Goal: Task Accomplishment & Management: Use online tool/utility

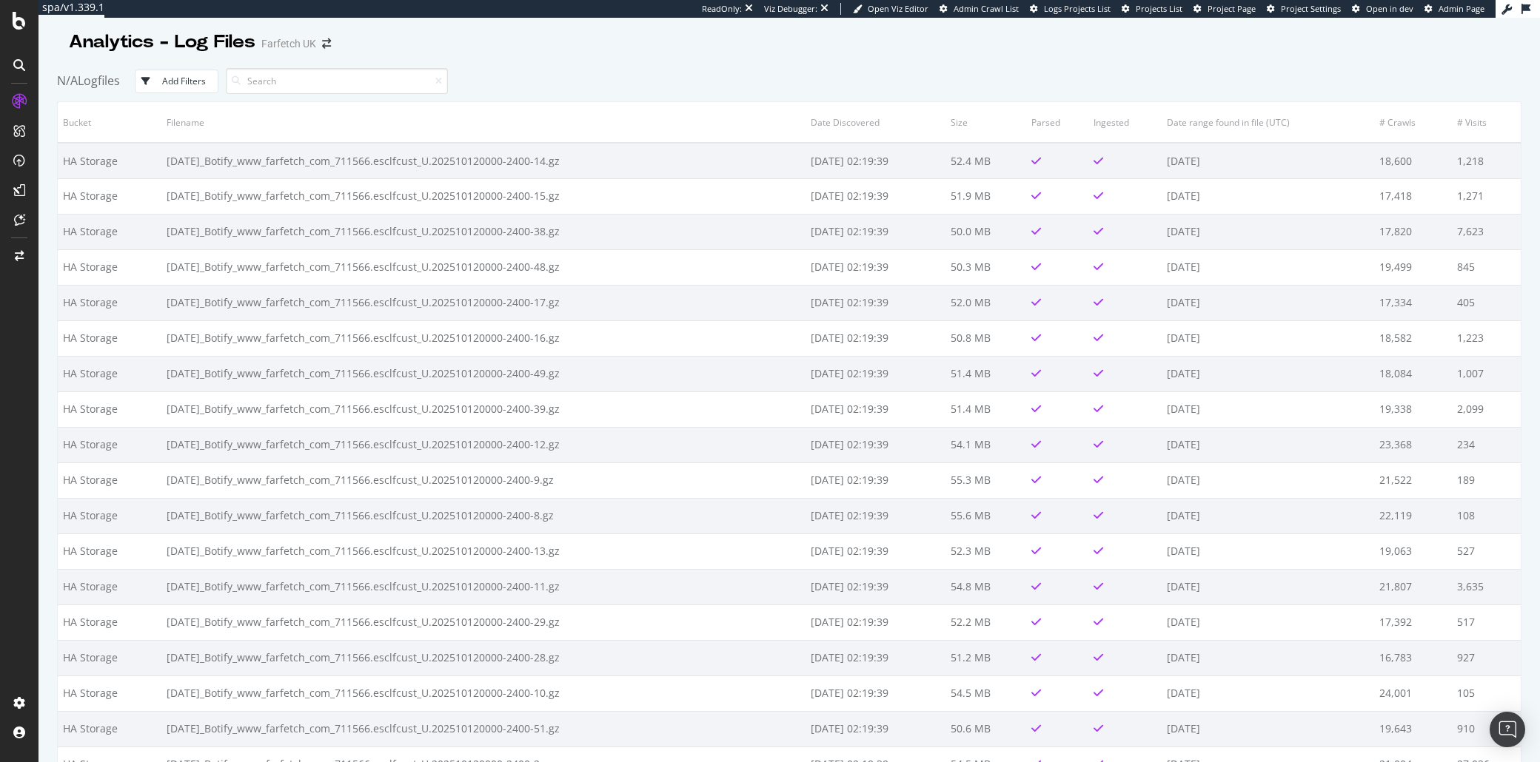
scroll to position [25550, 0]
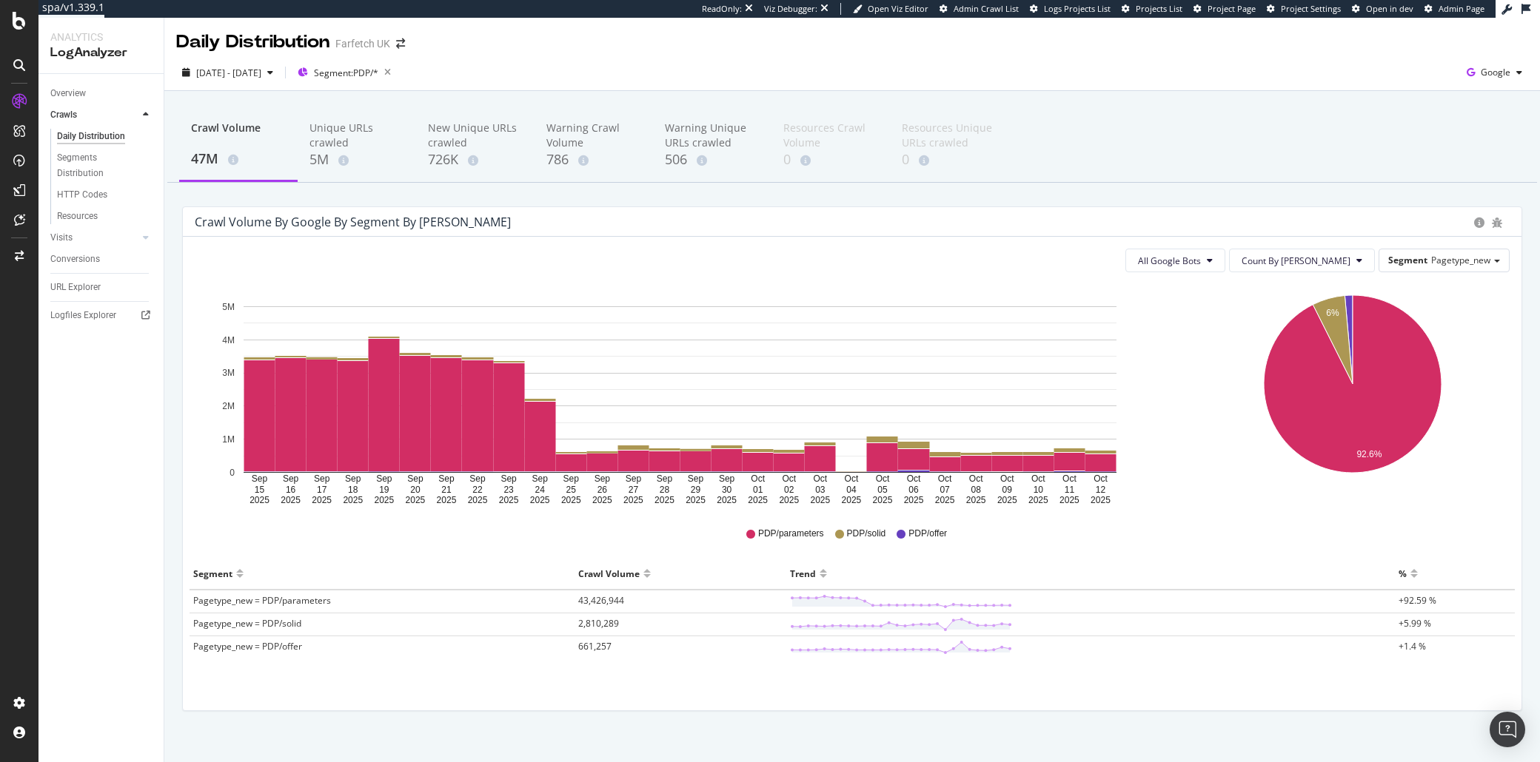
click at [275, 621] on span "Pagetype_new = PDP/solid" at bounding box center [247, 623] width 108 height 13
click at [1003, 628] on polygon at bounding box center [901, 625] width 218 height 10
click at [1007, 625] on circle at bounding box center [1009, 625] width 4 height 4
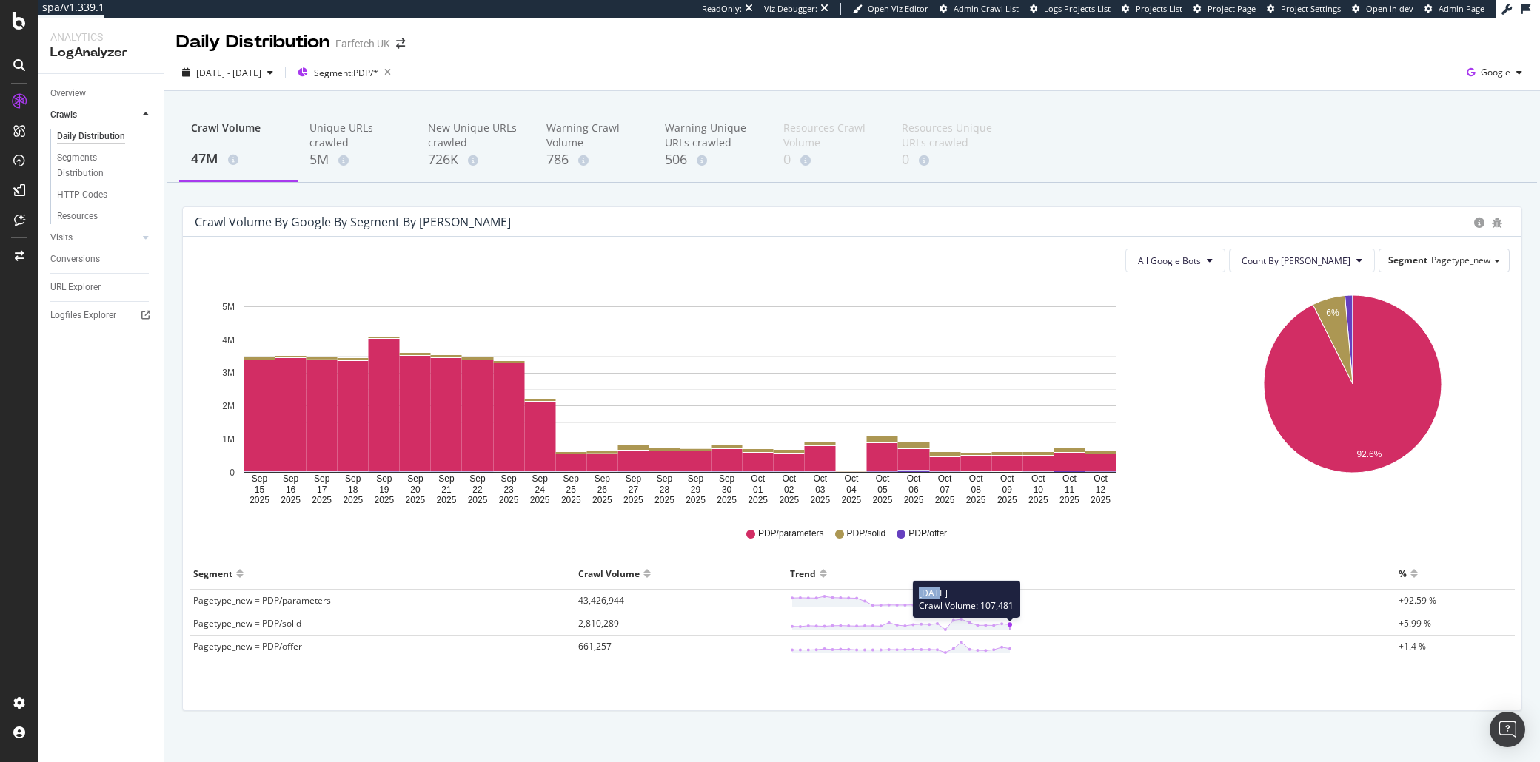
click at [1007, 625] on circle at bounding box center [1009, 625] width 4 height 4
click at [1010, 625] on line at bounding box center [1010, 627] width 0 height 5
click at [303, 625] on td "Pagetype_new = PDP/solid" at bounding box center [381, 625] width 385 height 23
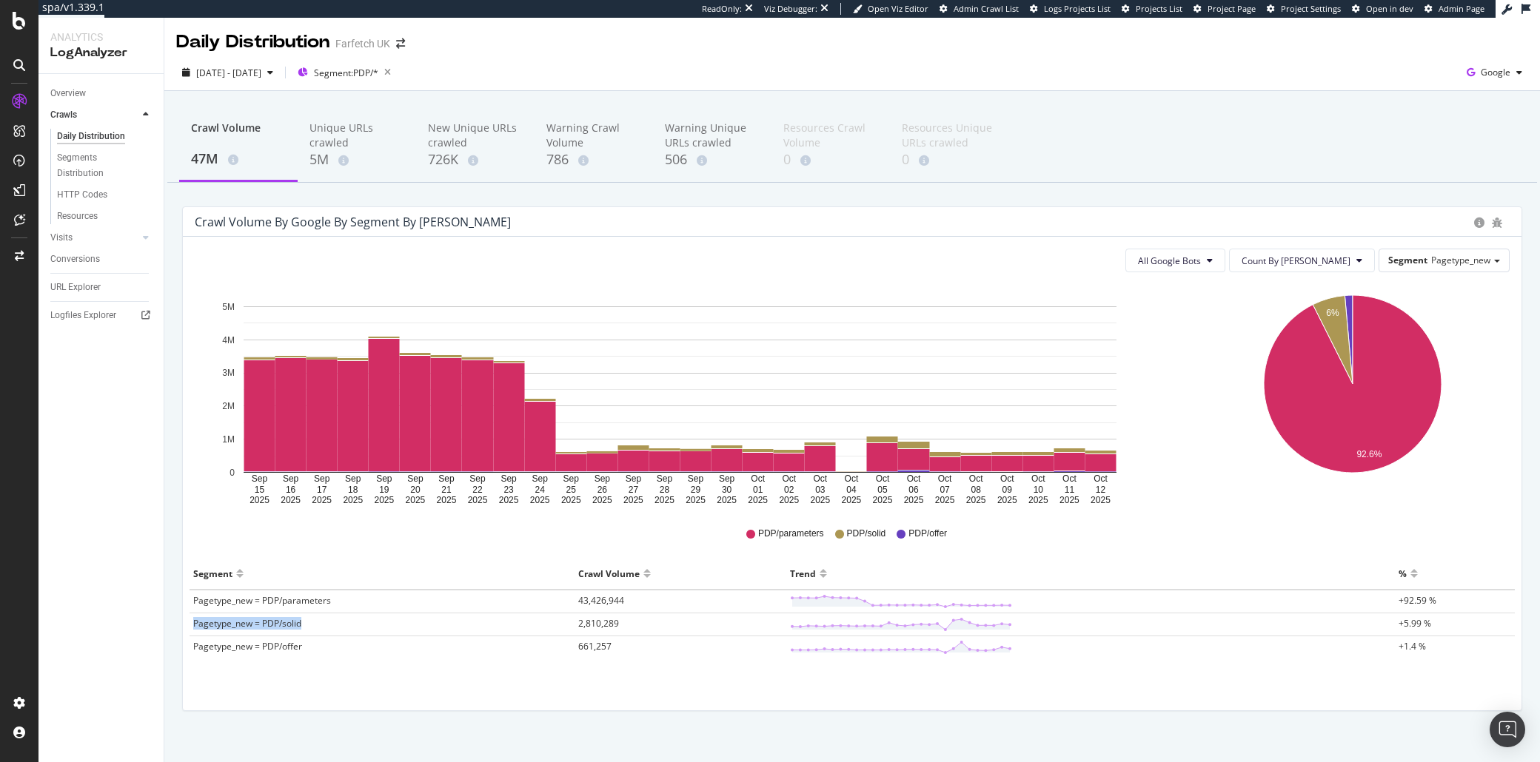
click at [303, 625] on td "Pagetype_new = PDP/solid" at bounding box center [381, 625] width 385 height 23
click at [287, 625] on span "Pagetype_new = PDP/solid" at bounding box center [247, 623] width 108 height 13
click at [1094, 460] on rect "A chart." at bounding box center [1100, 462] width 31 height 17
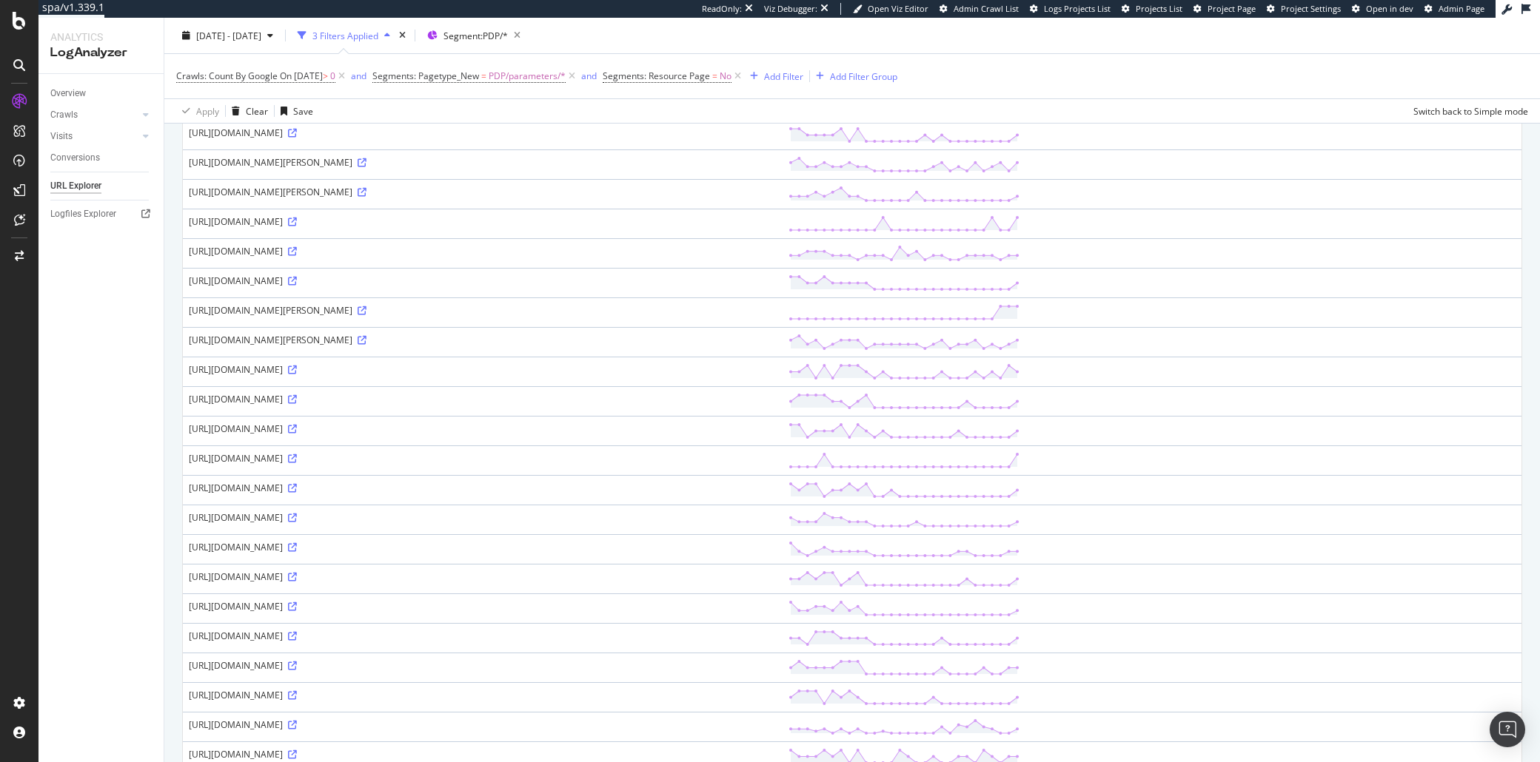
scroll to position [1090, 0]
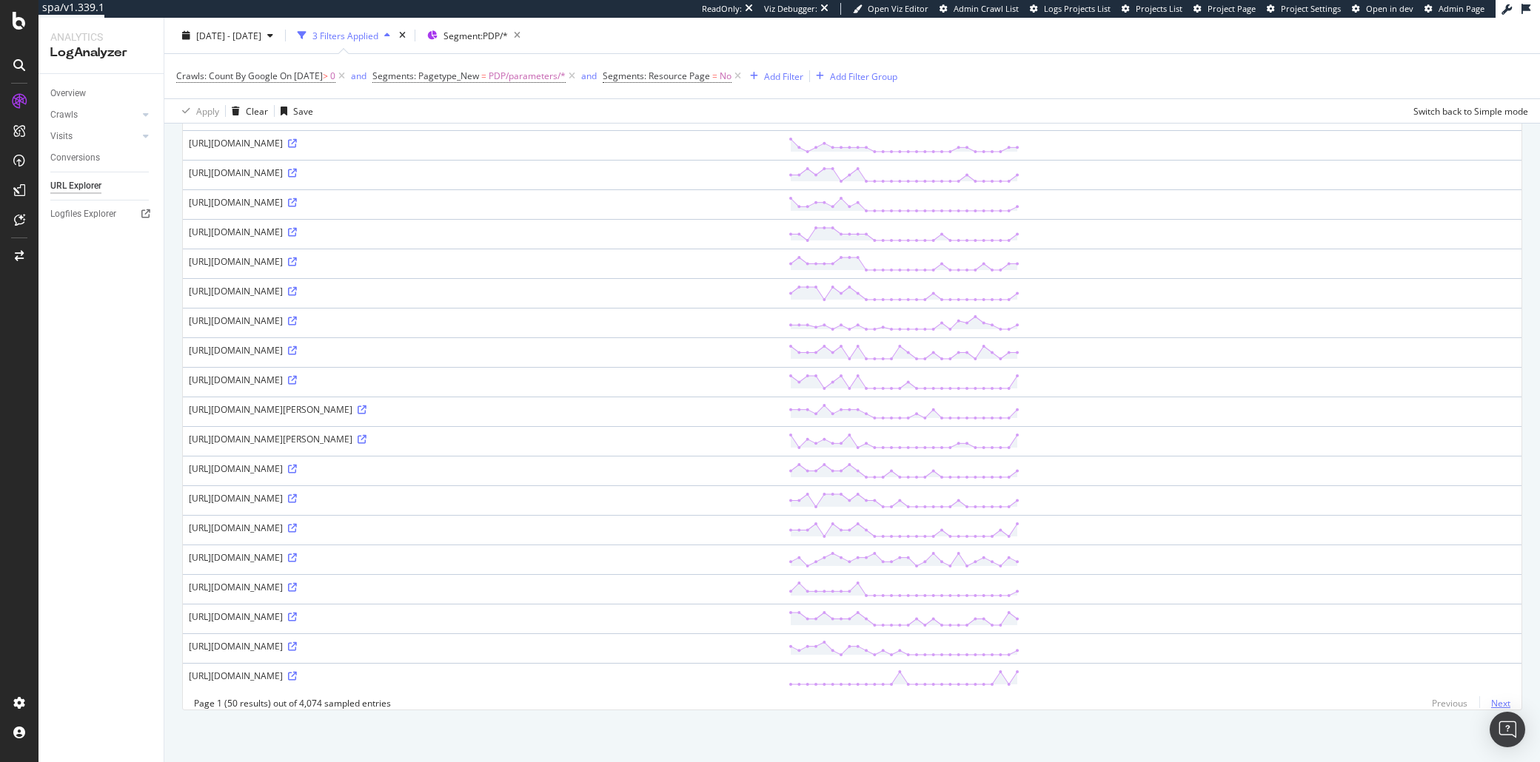
click at [1486, 703] on link "Next" at bounding box center [1494, 703] width 31 height 21
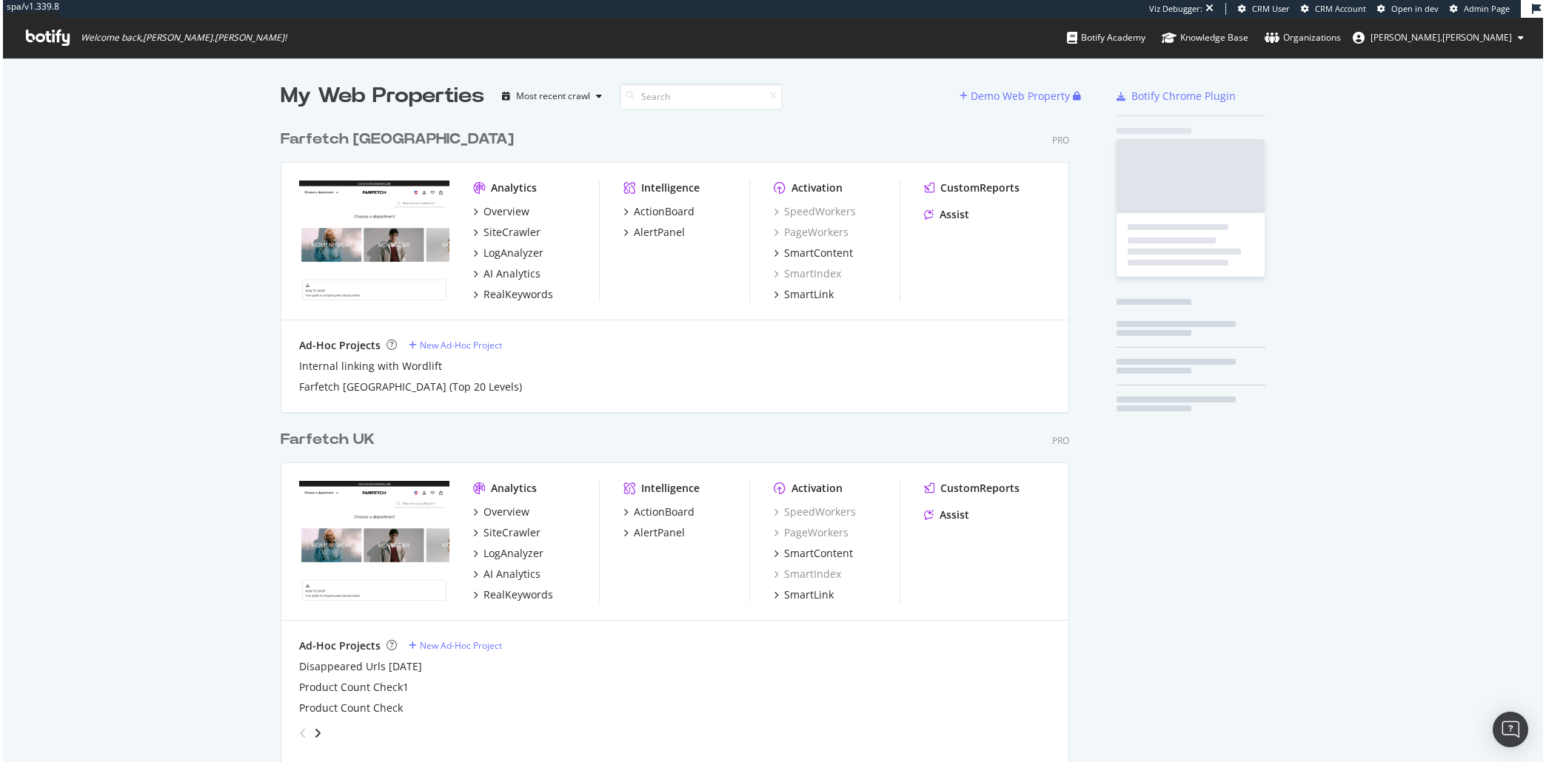
scroll to position [1241, 786]
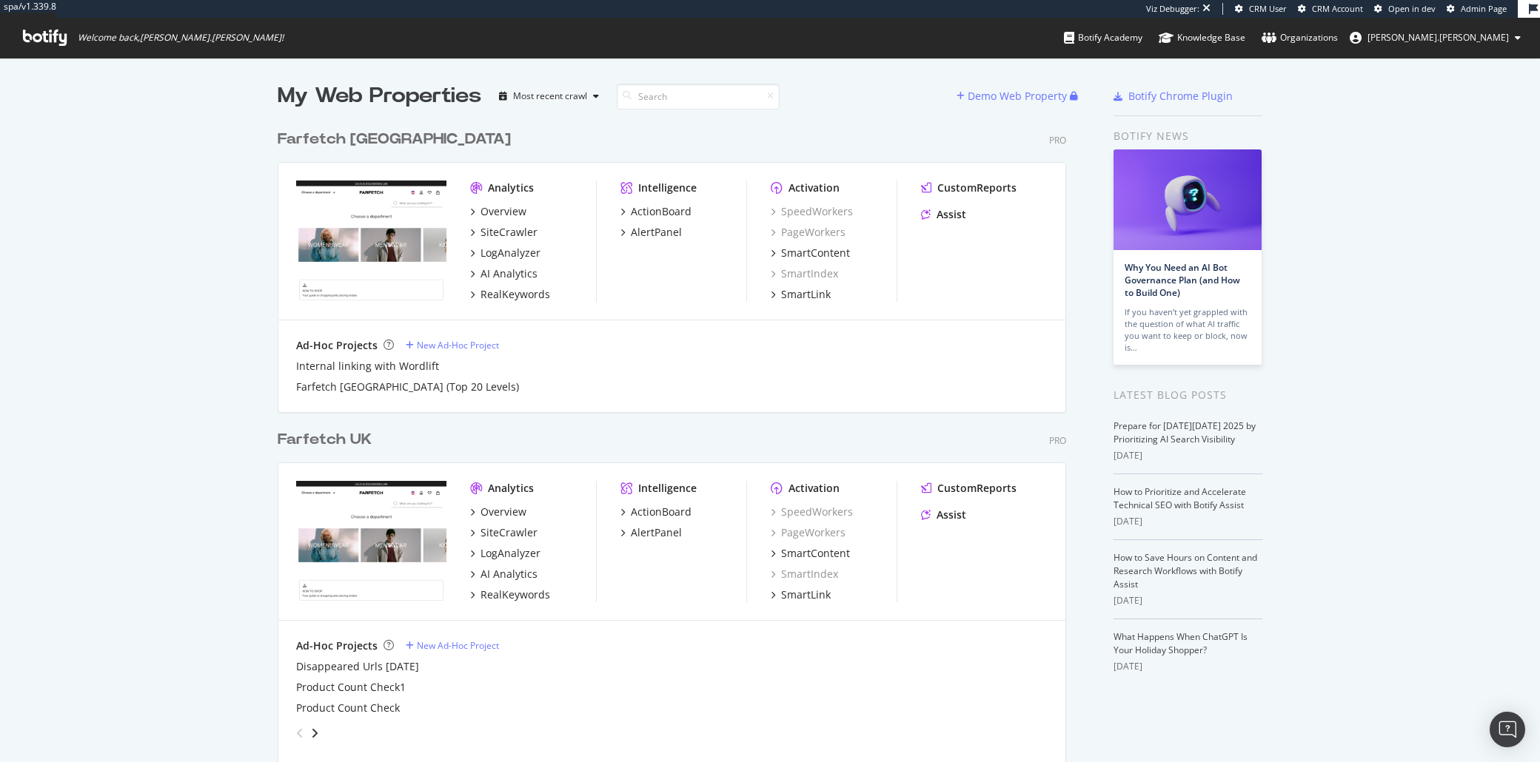
click at [334, 85] on div "My Web Properties" at bounding box center [380, 96] width 204 height 30
click at [286, 105] on div "My Web Properties" at bounding box center [380, 96] width 204 height 30
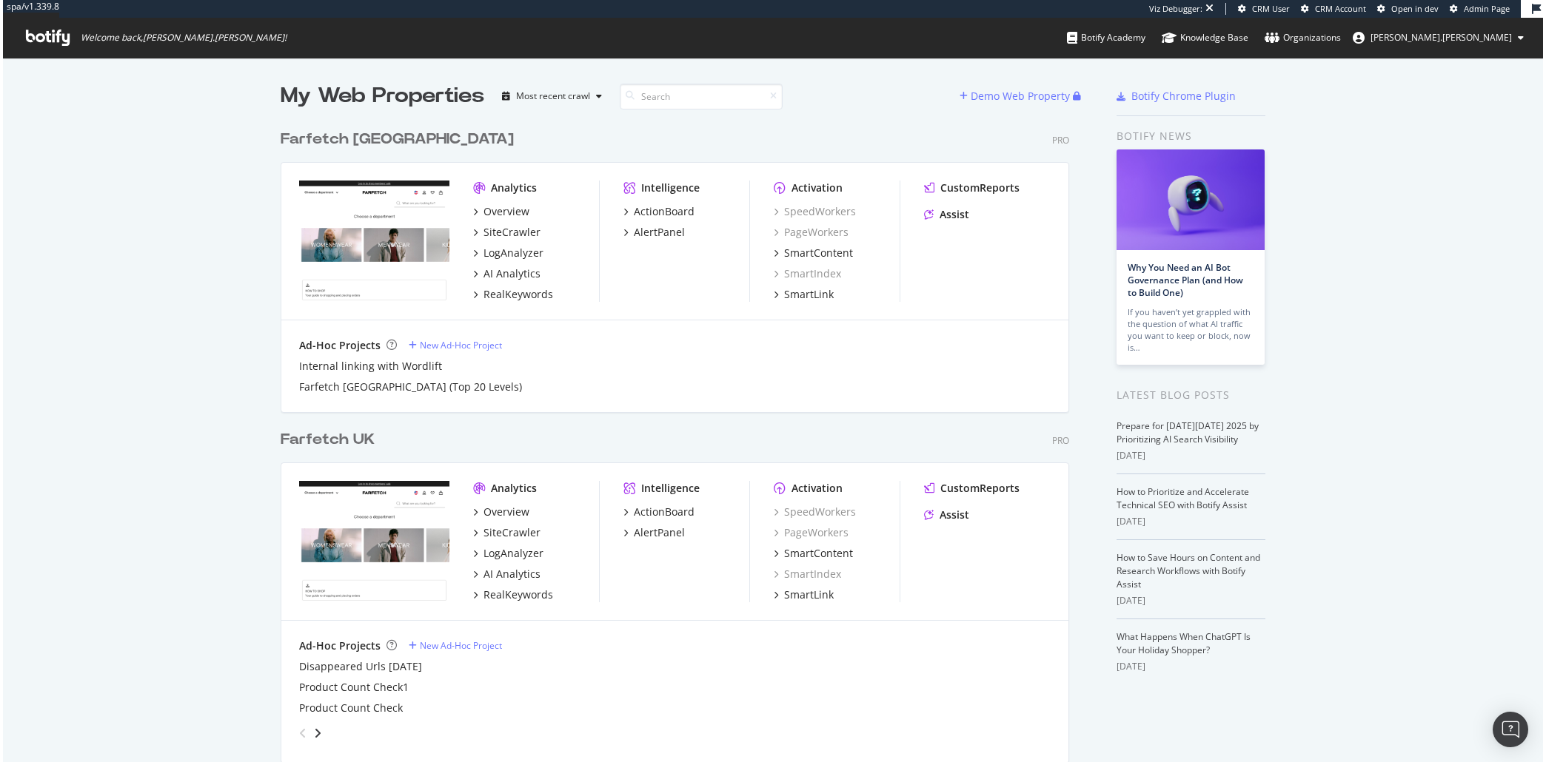
scroll to position [748, 1518]
click at [25, 313] on div "My Web Properties Most recent crawl Demo Web Property Farfetch USA Pro Analytic…" at bounding box center [773, 724] width 1546 height 1332
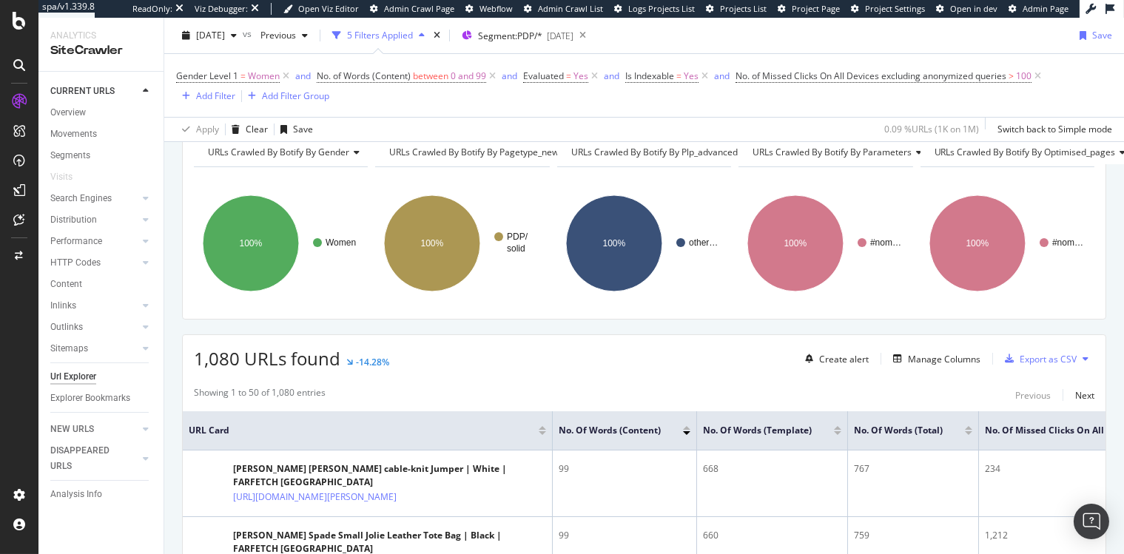
scroll to position [241, 0]
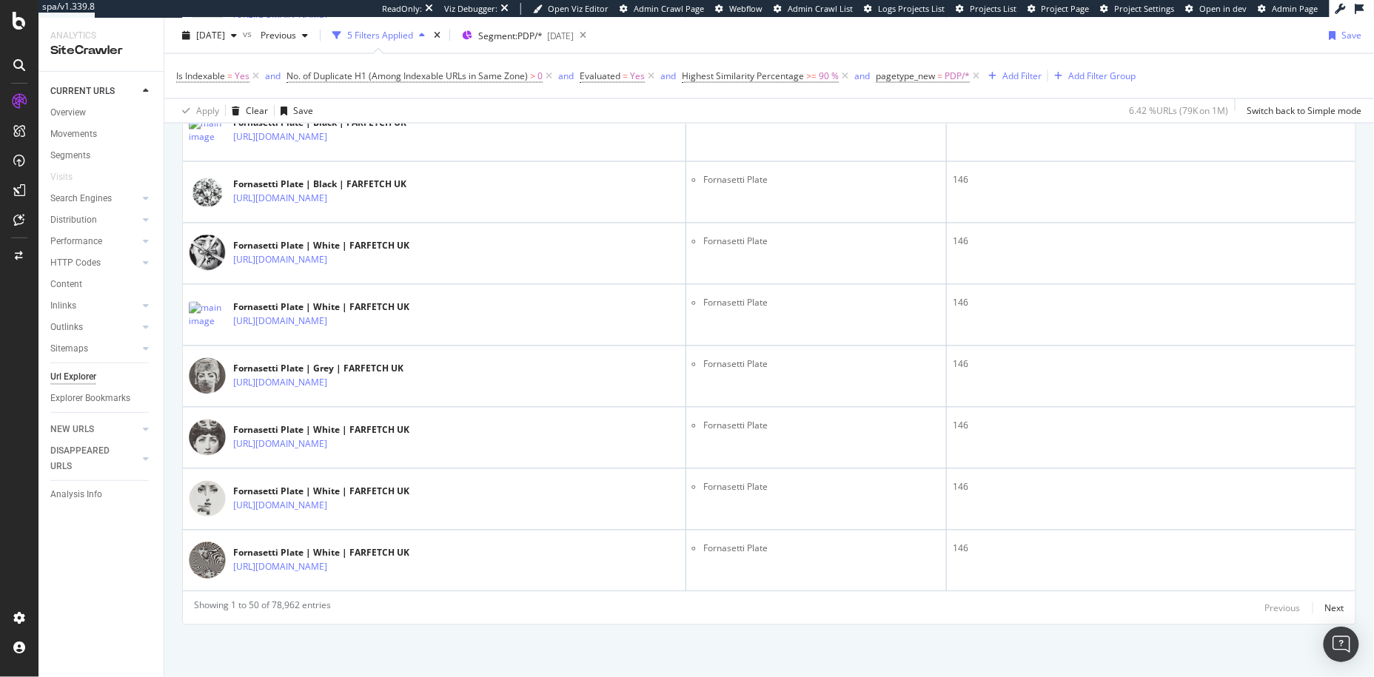
scroll to position [3059, 0]
click at [850, 452] on div "Next" at bounding box center [1334, 609] width 19 height 13
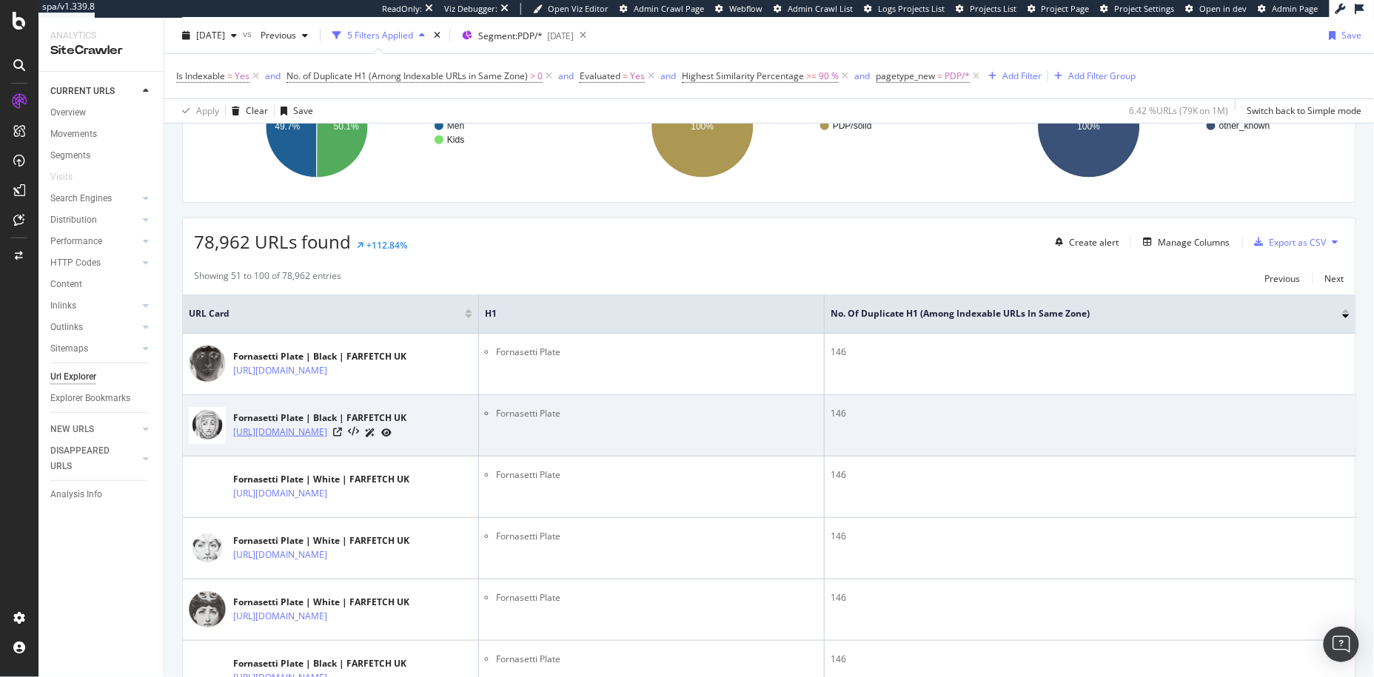
scroll to position [173, 0]
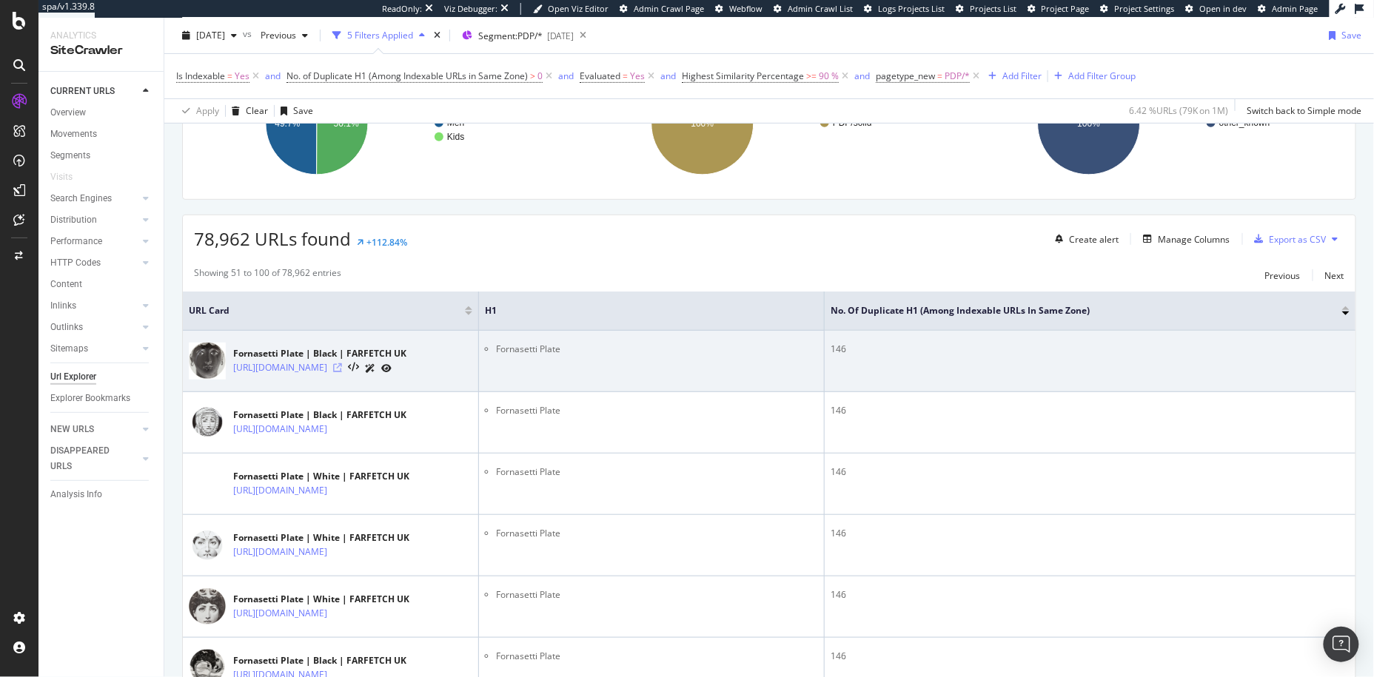
click at [342, 372] on icon at bounding box center [337, 367] width 9 height 9
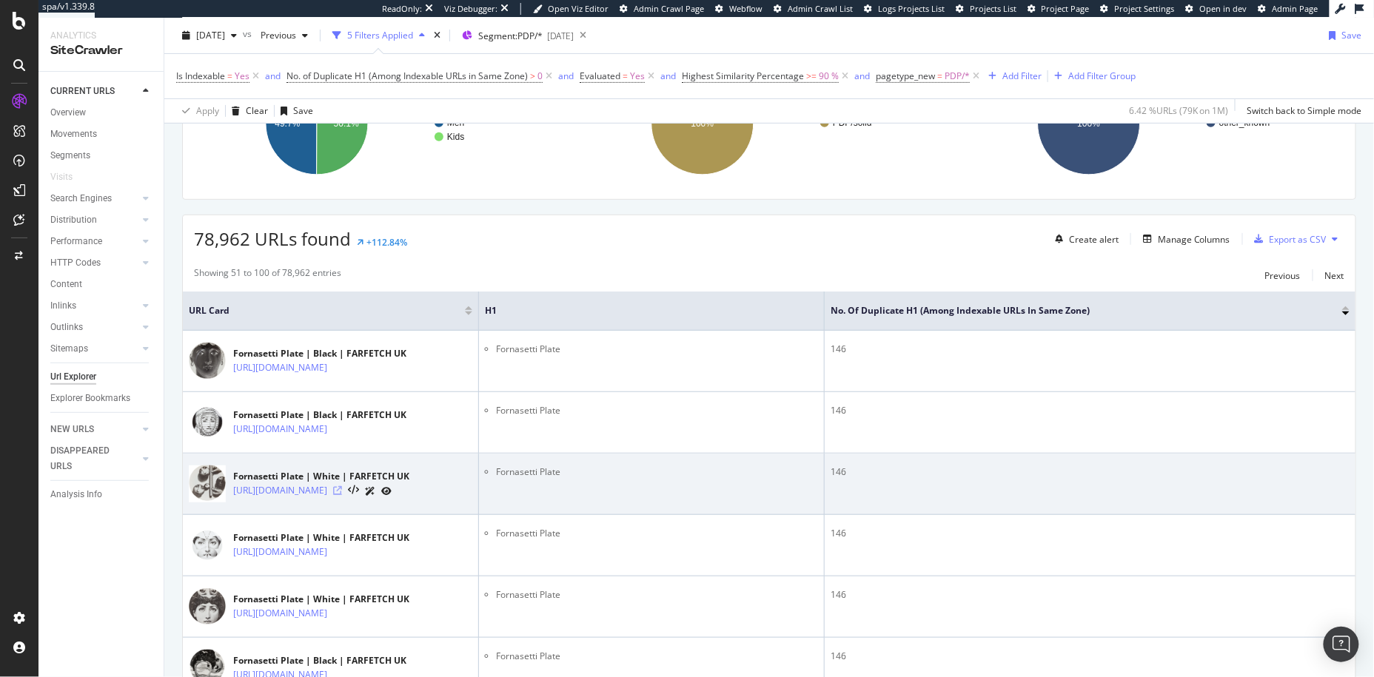
click at [342, 452] on icon at bounding box center [337, 490] width 9 height 9
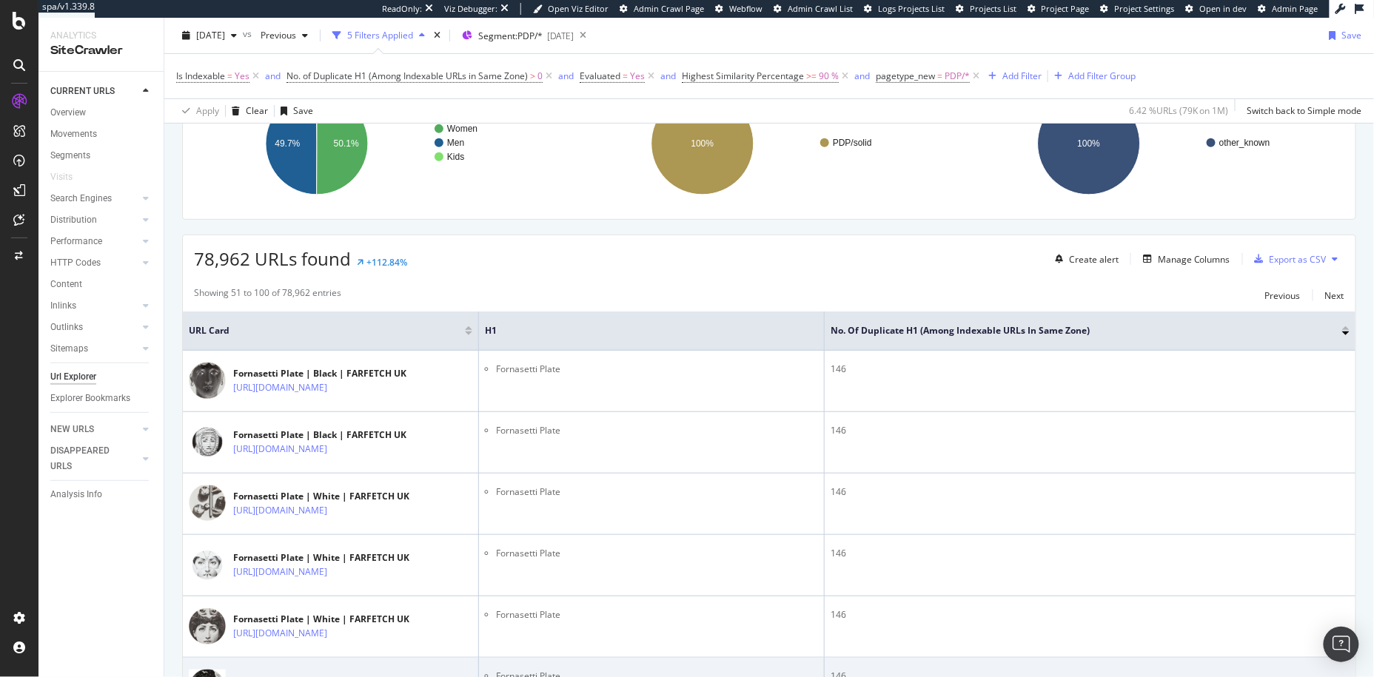
scroll to position [1178, 0]
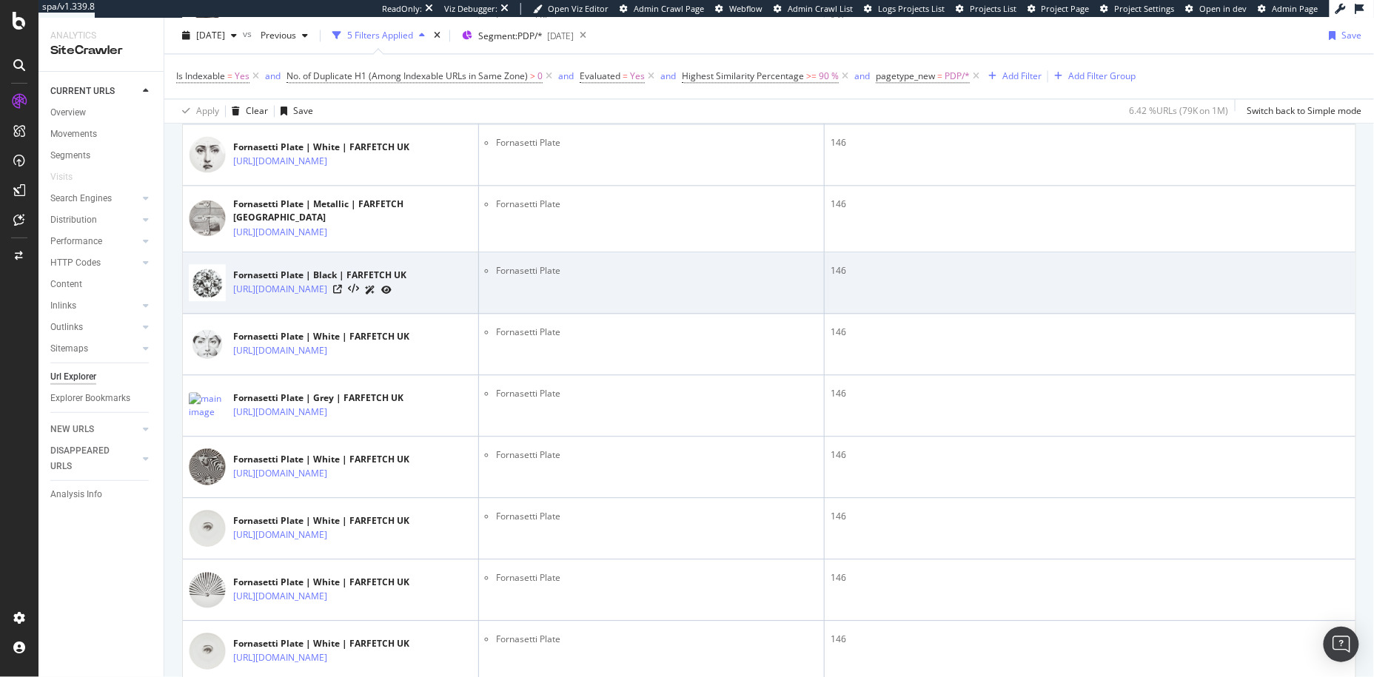
click at [319, 282] on div "Fornasetti Plate | Black | FARFETCH UK" at bounding box center [319, 275] width 173 height 13
click at [330, 282] on div "Fornasetti Plate | Black | FARFETCH UK" at bounding box center [319, 275] width 173 height 13
drag, startPoint x: 408, startPoint y: 428, endPoint x: 197, endPoint y: 432, distance: 211.0
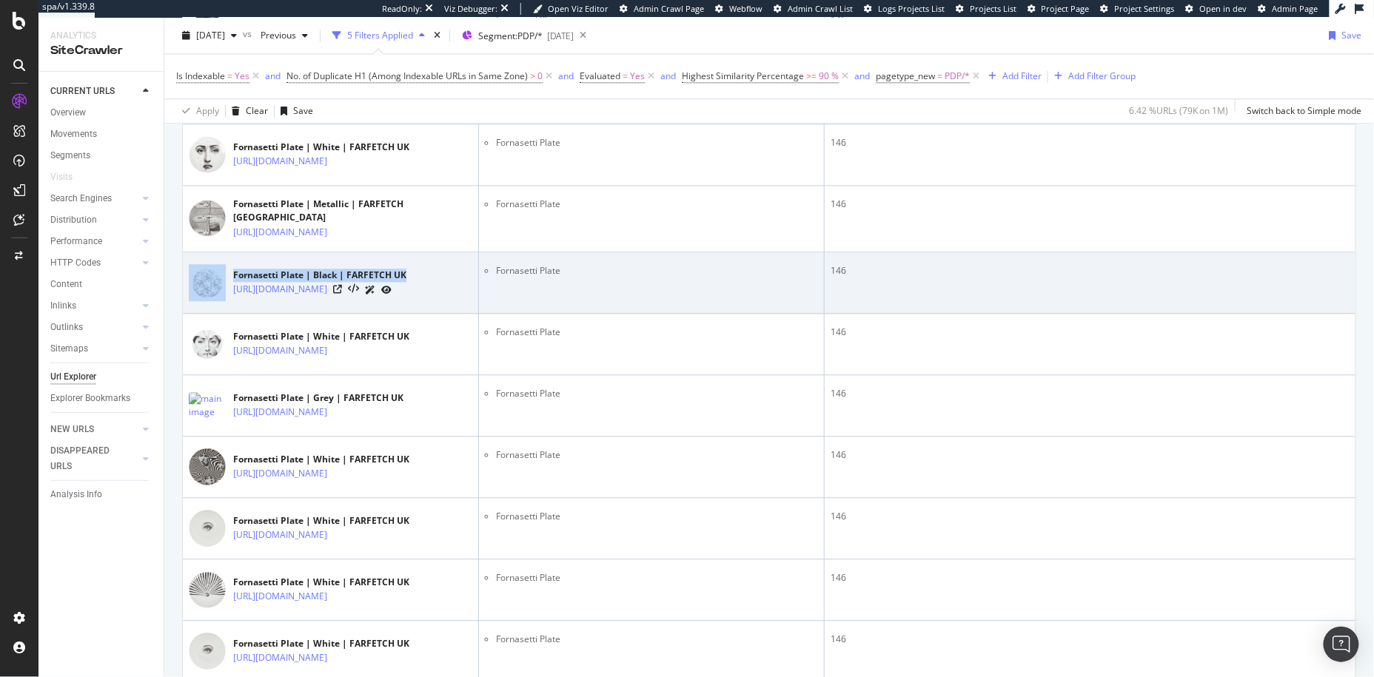
click at [194, 301] on div "Fornasetti Plate | Black | FARFETCH UK https://www.farfetch.com/uk/shopping/wom…" at bounding box center [330, 282] width 283 height 37
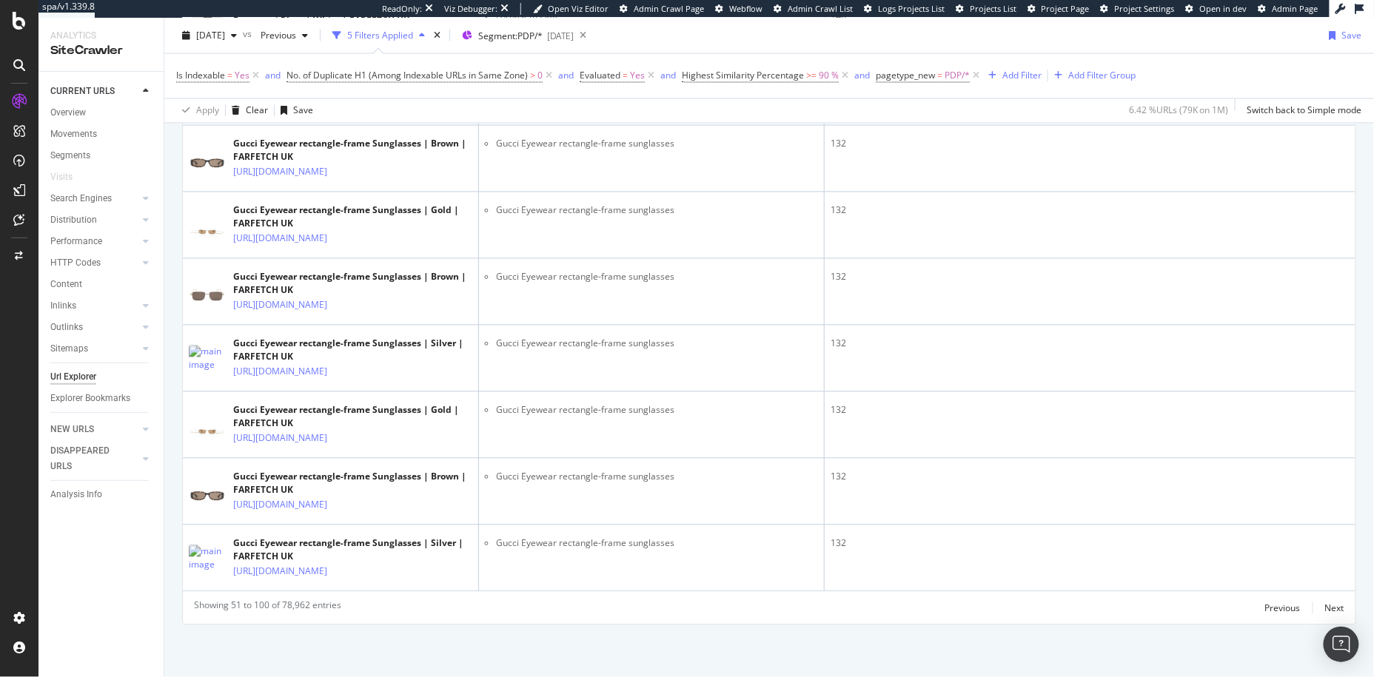
scroll to position [3834, 0]
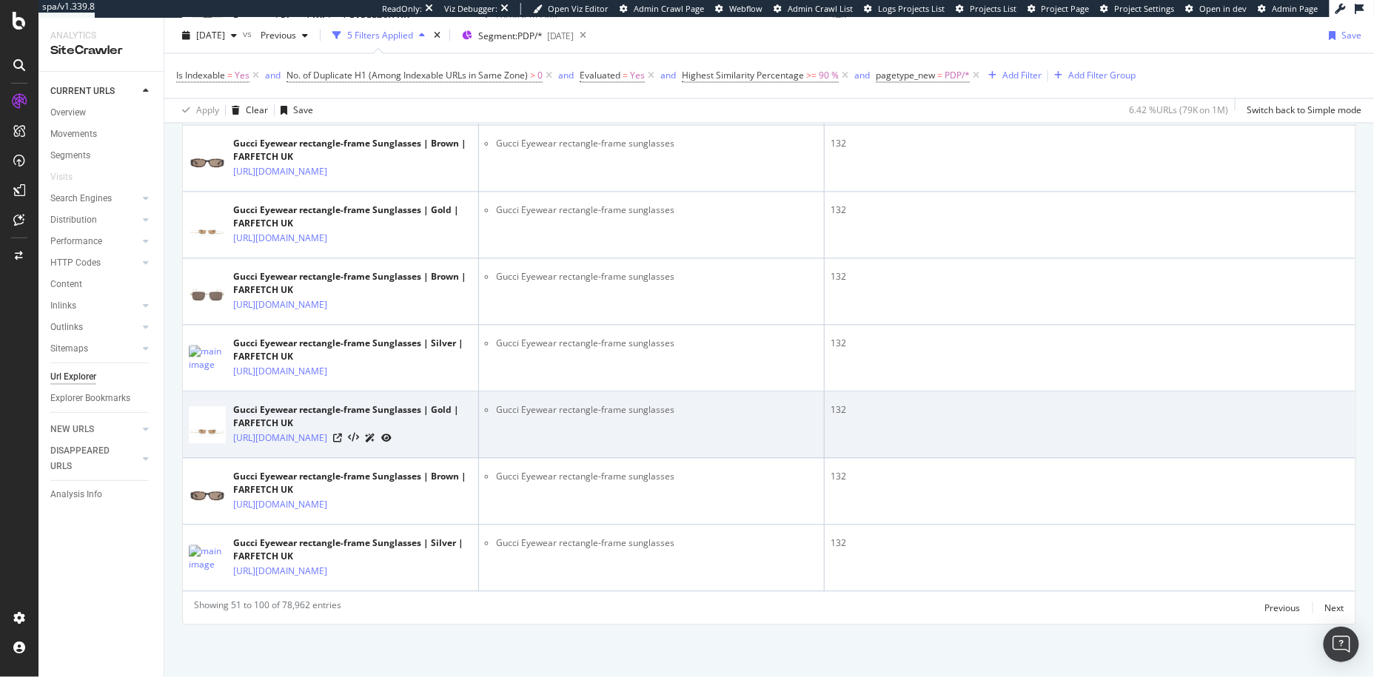
click at [284, 404] on div "Gucci Eyewear rectangle-frame Sunglasses | Gold | FARFETCH UK" at bounding box center [352, 417] width 239 height 27
click at [280, 404] on div "Gucci Eyewear rectangle-frame Sunglasses | Gold | FARFETCH UK" at bounding box center [352, 417] width 239 height 27
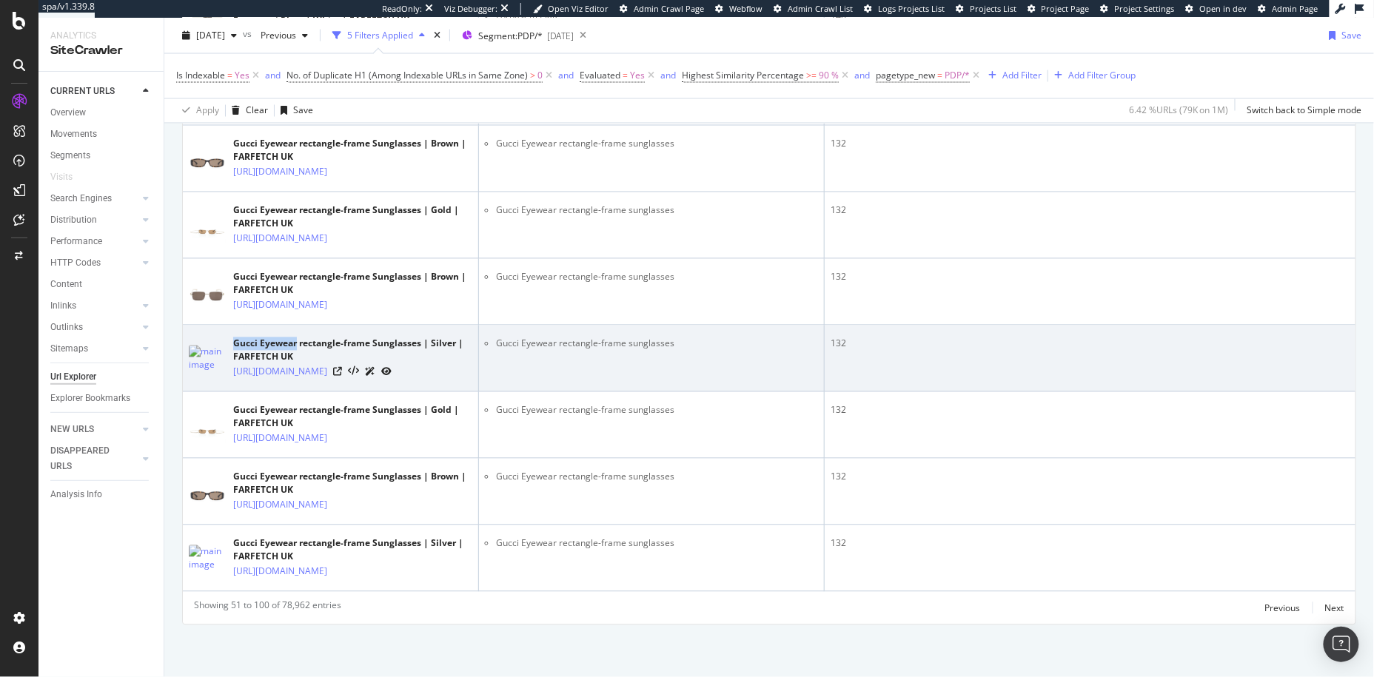
drag, startPoint x: 298, startPoint y: 230, endPoint x: 234, endPoint y: 231, distance: 63.7
click at [234, 338] on div "Gucci Eyewear rectangle-frame Sunglasses | Silver | FARFETCH UK" at bounding box center [352, 351] width 239 height 27
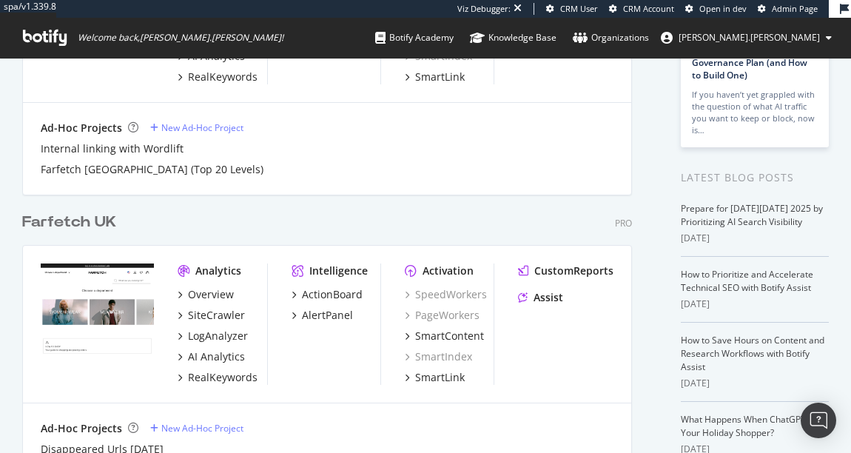
scroll to position [242, 0]
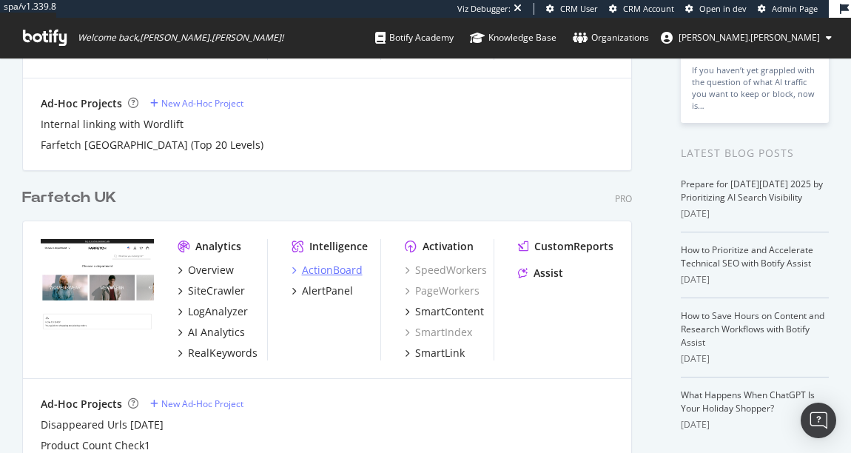
click at [342, 269] on div "ActionBoard" at bounding box center [332, 270] width 61 height 15
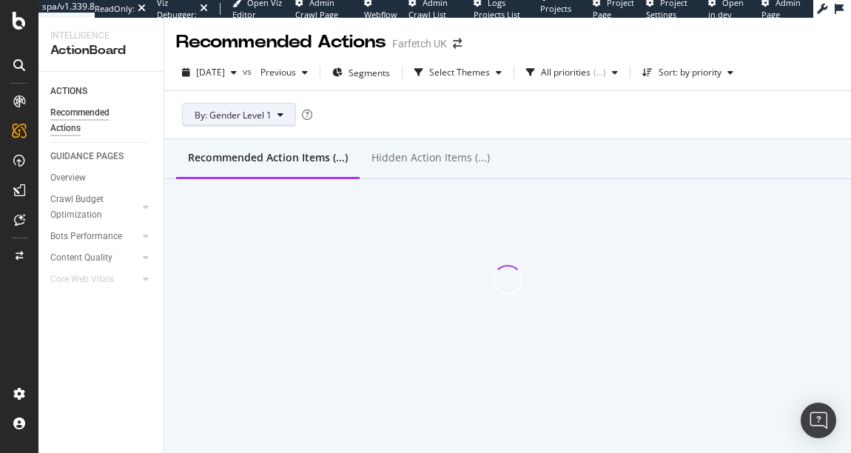
click at [244, 113] on span "By: Gender Level 1" at bounding box center [233, 115] width 77 height 13
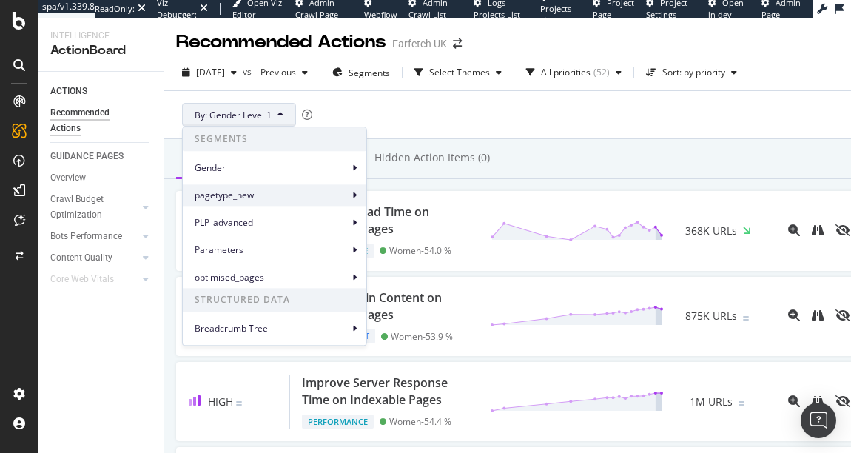
click at [244, 189] on span "pagetype_new" at bounding box center [272, 195] width 154 height 13
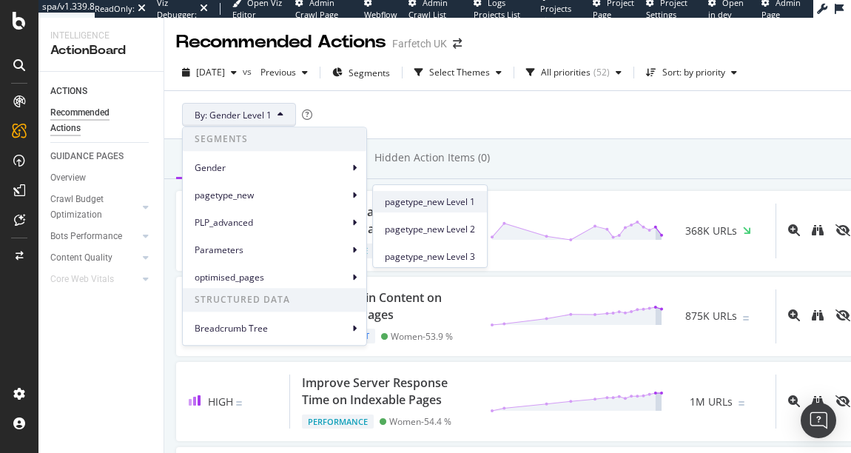
click at [403, 202] on span "pagetype_new Level 1" at bounding box center [430, 201] width 90 height 13
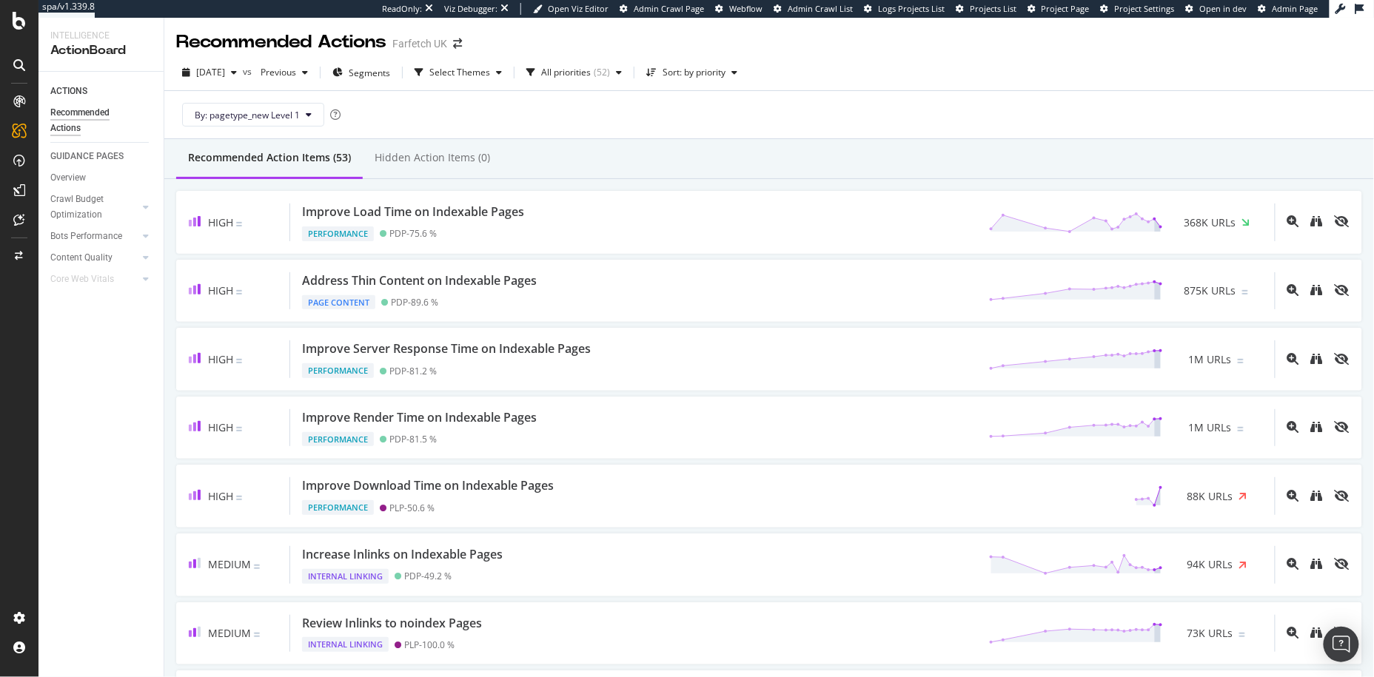
click at [305, 44] on div "Recommended Actions" at bounding box center [281, 42] width 210 height 25
click at [309, 43] on div "Recommended Actions" at bounding box center [281, 42] width 210 height 25
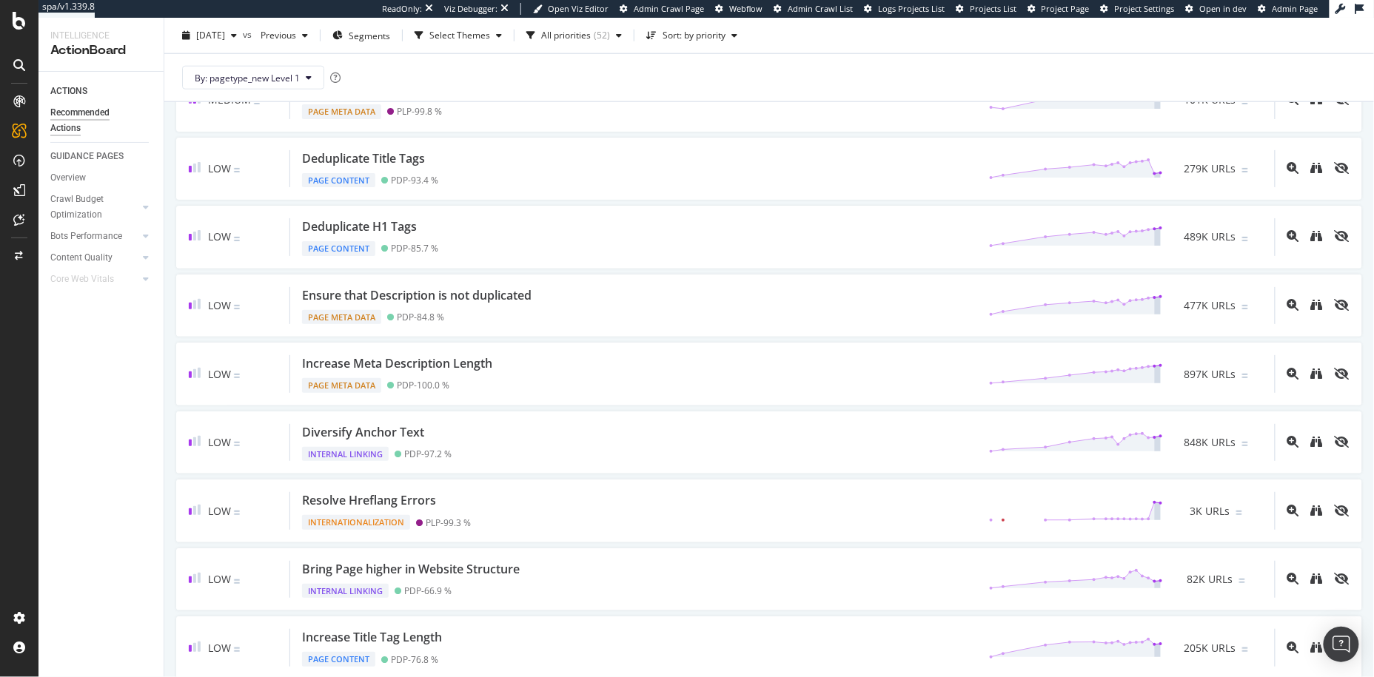
scroll to position [613, 0]
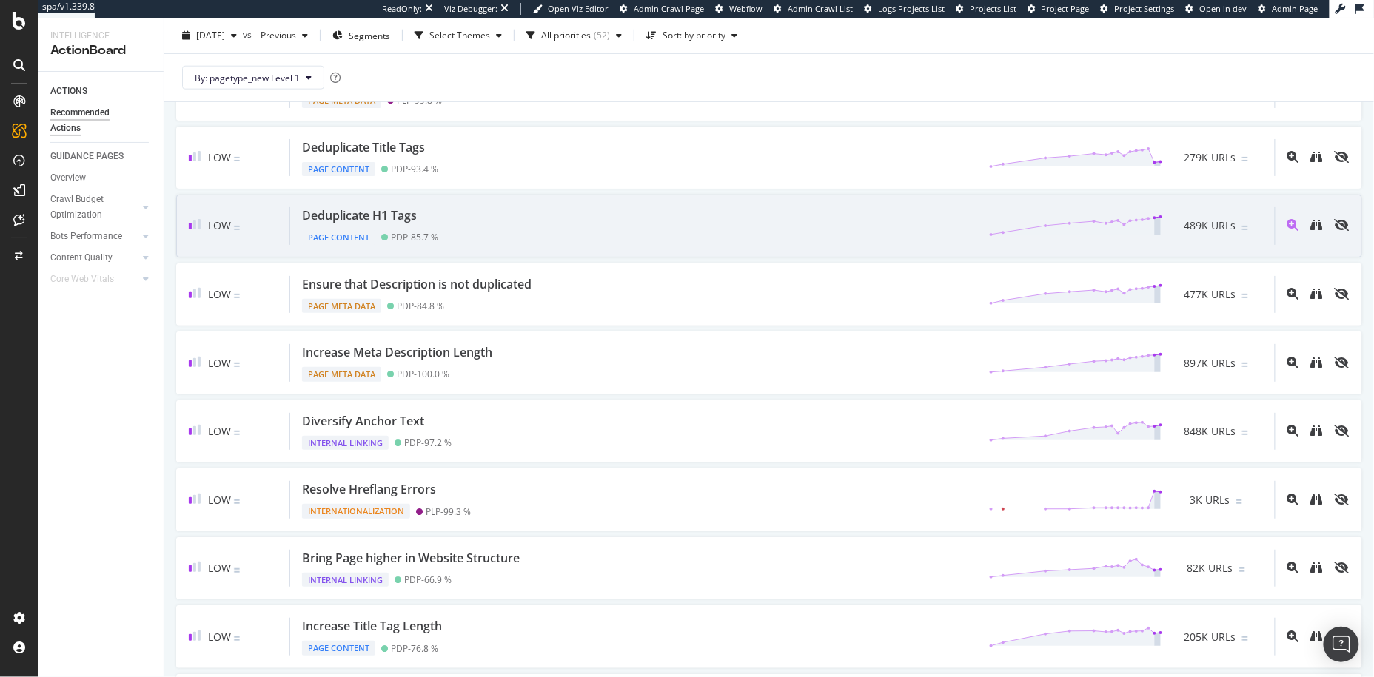
click at [387, 212] on div "Deduplicate H1 Tags" at bounding box center [359, 215] width 115 height 17
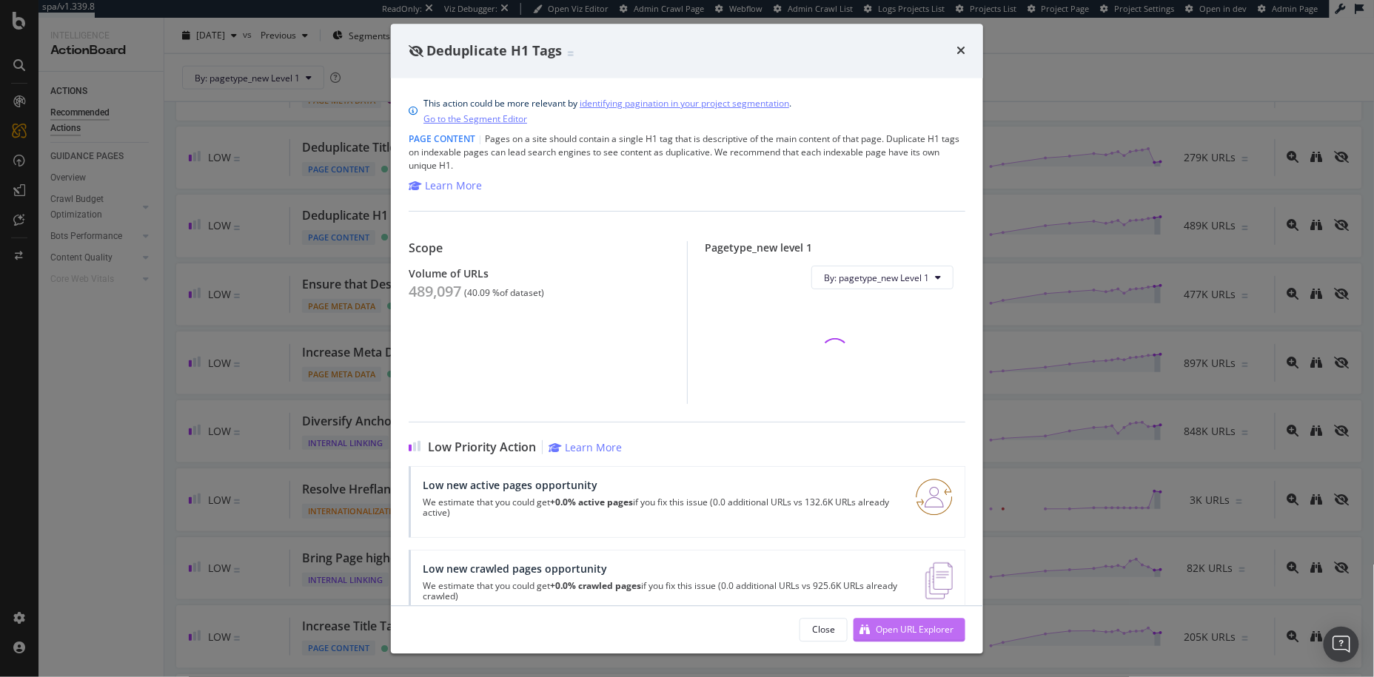
click at [850, 452] on div "Open URL Explorer" at bounding box center [915, 629] width 78 height 13
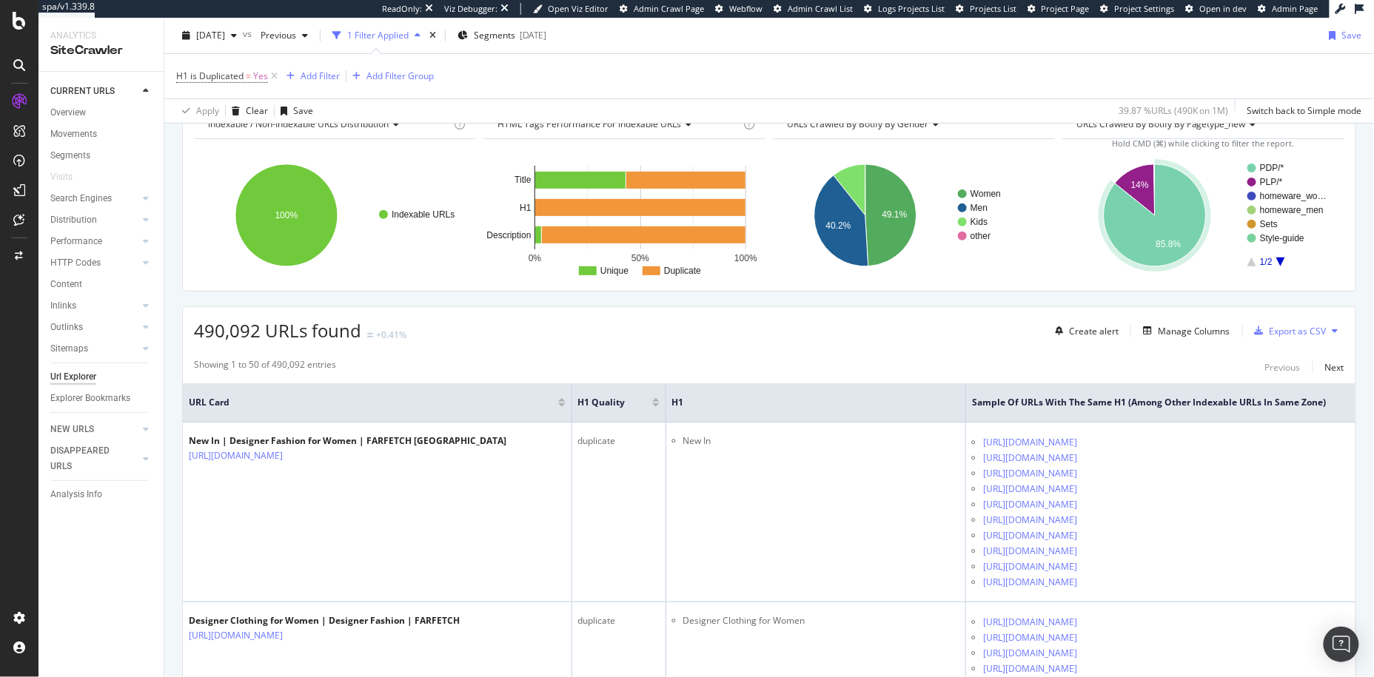
scroll to position [152, 0]
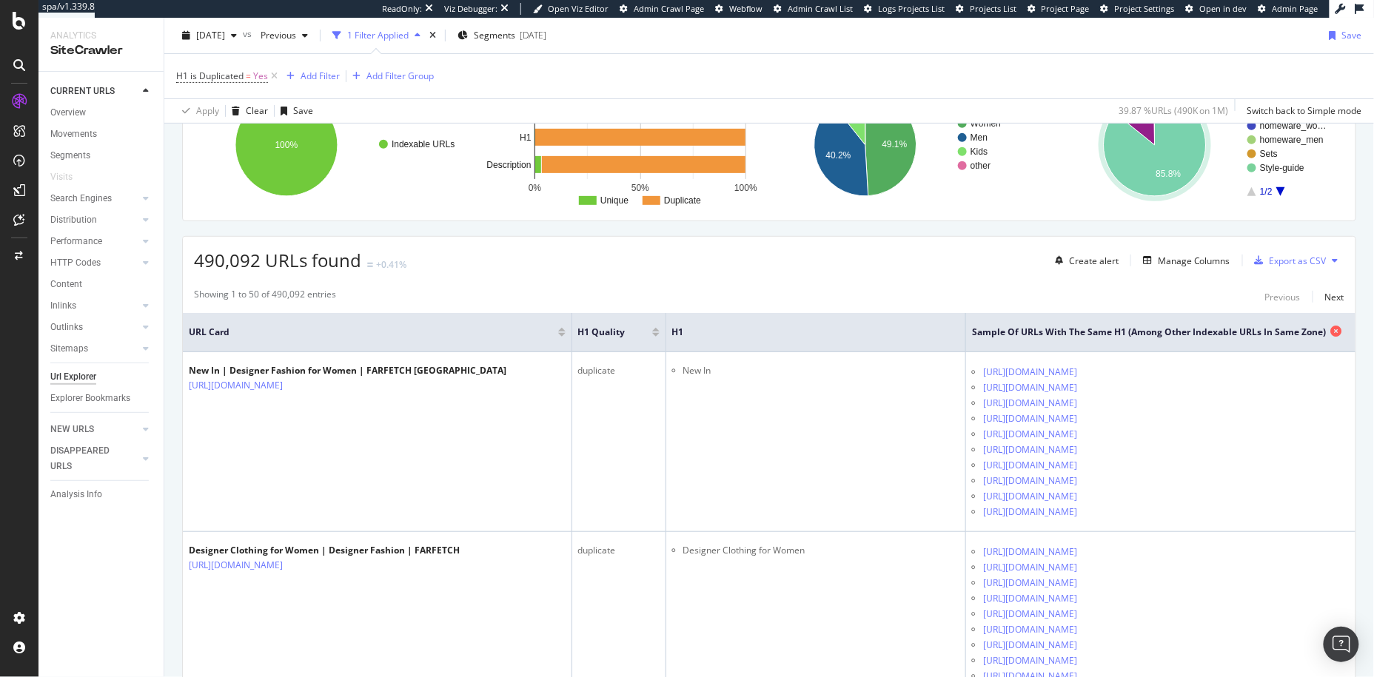
click at [1108, 333] on span "Sample of URLs with the Same H1 (Among Other Indexable URLs in Same Zone)" at bounding box center [1149, 332] width 355 height 13
click at [224, 335] on span "URL Card" at bounding box center [372, 332] width 366 height 13
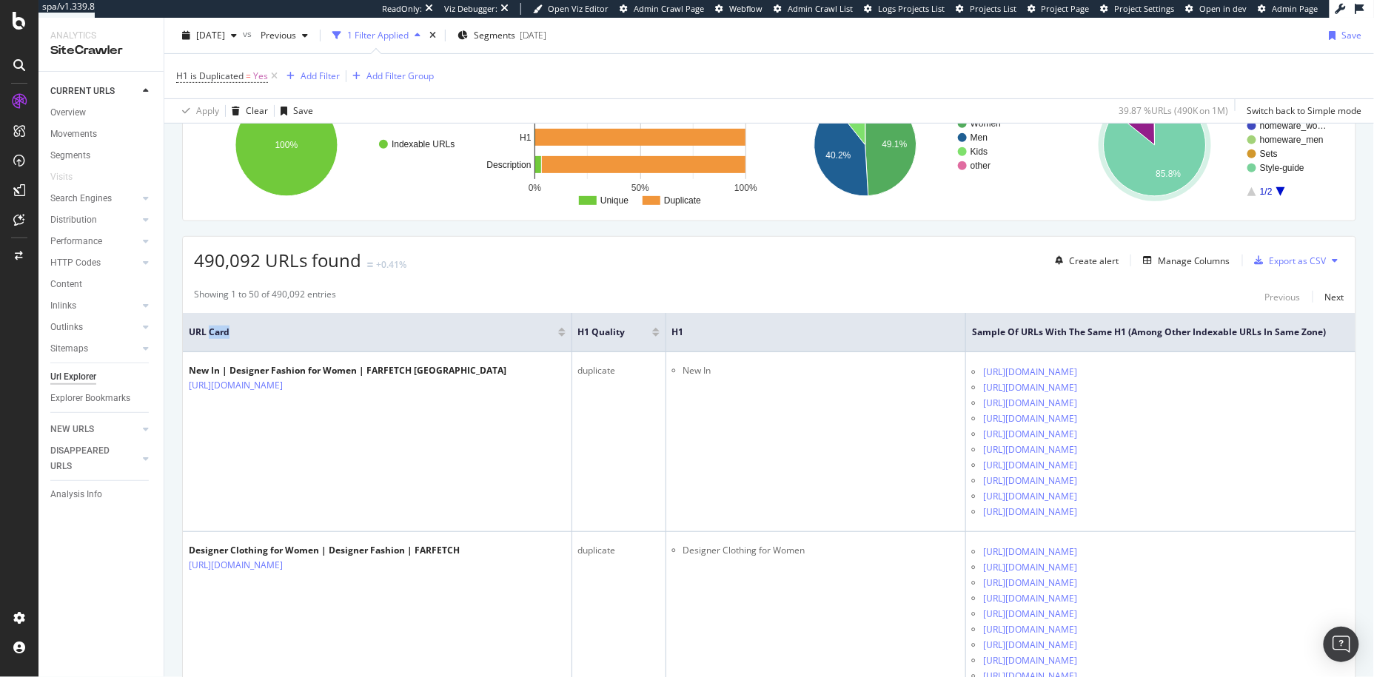
click at [224, 335] on span "URL Card" at bounding box center [372, 332] width 366 height 13
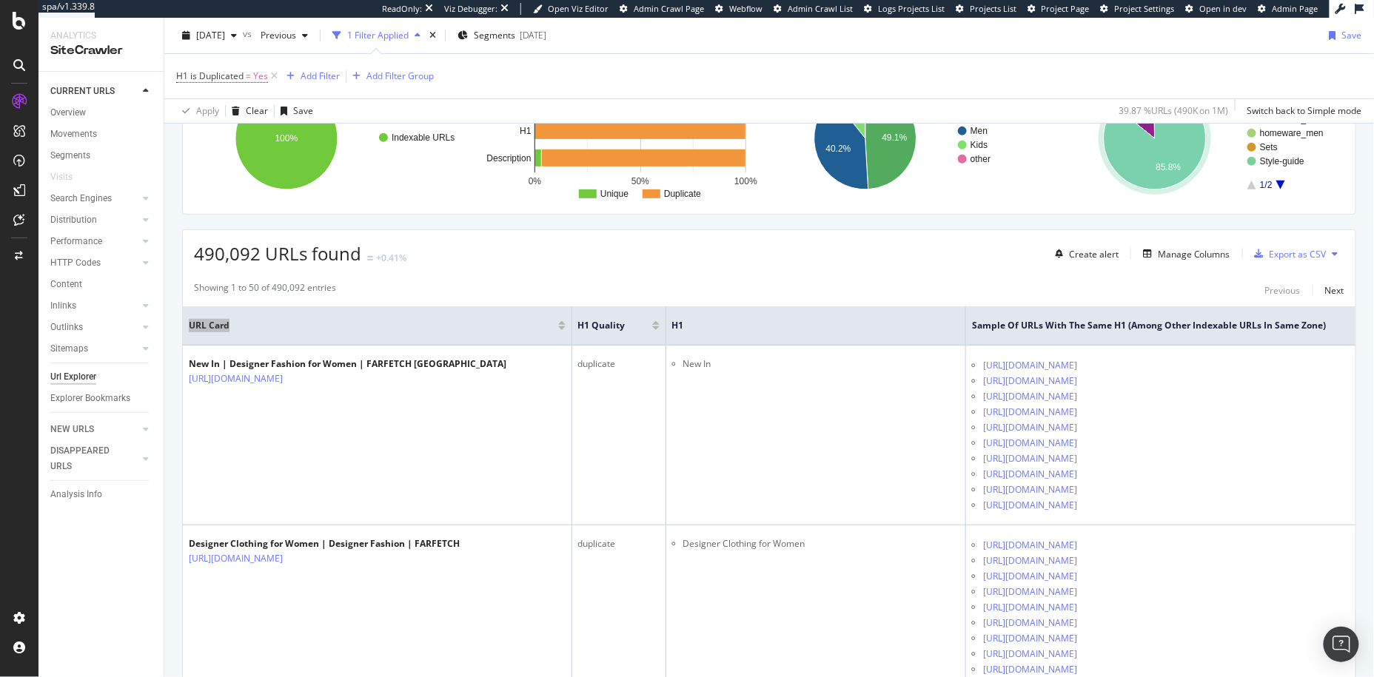
scroll to position [151, 0]
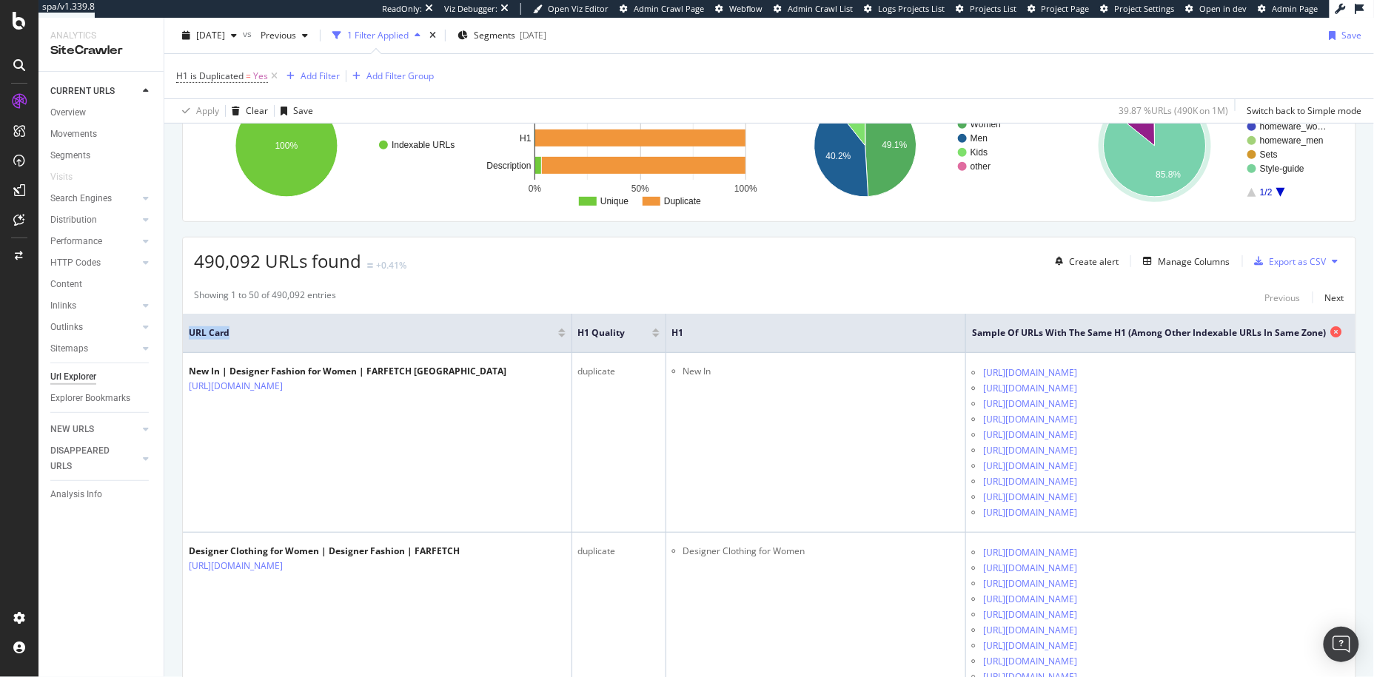
click at [1291, 333] on span "Sample of URLs with the Same H1 (Among Other Indexable URLs in Same Zone)" at bounding box center [1149, 332] width 355 height 13
click at [1291, 334] on span "Sample of URLs with the Same H1 (Among Other Indexable URLs in Same Zone)" at bounding box center [1149, 332] width 355 height 13
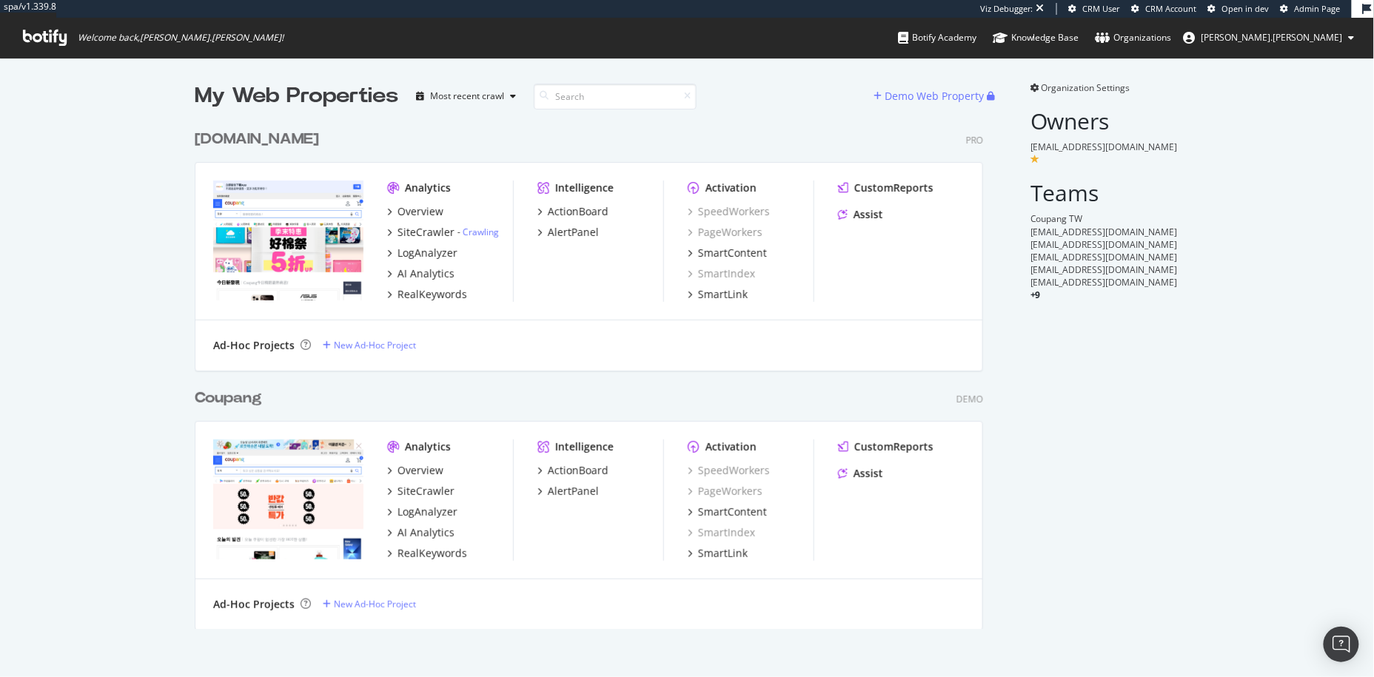
scroll to position [506, 788]
click at [284, 140] on div "[DOMAIN_NAME]" at bounding box center [257, 139] width 124 height 21
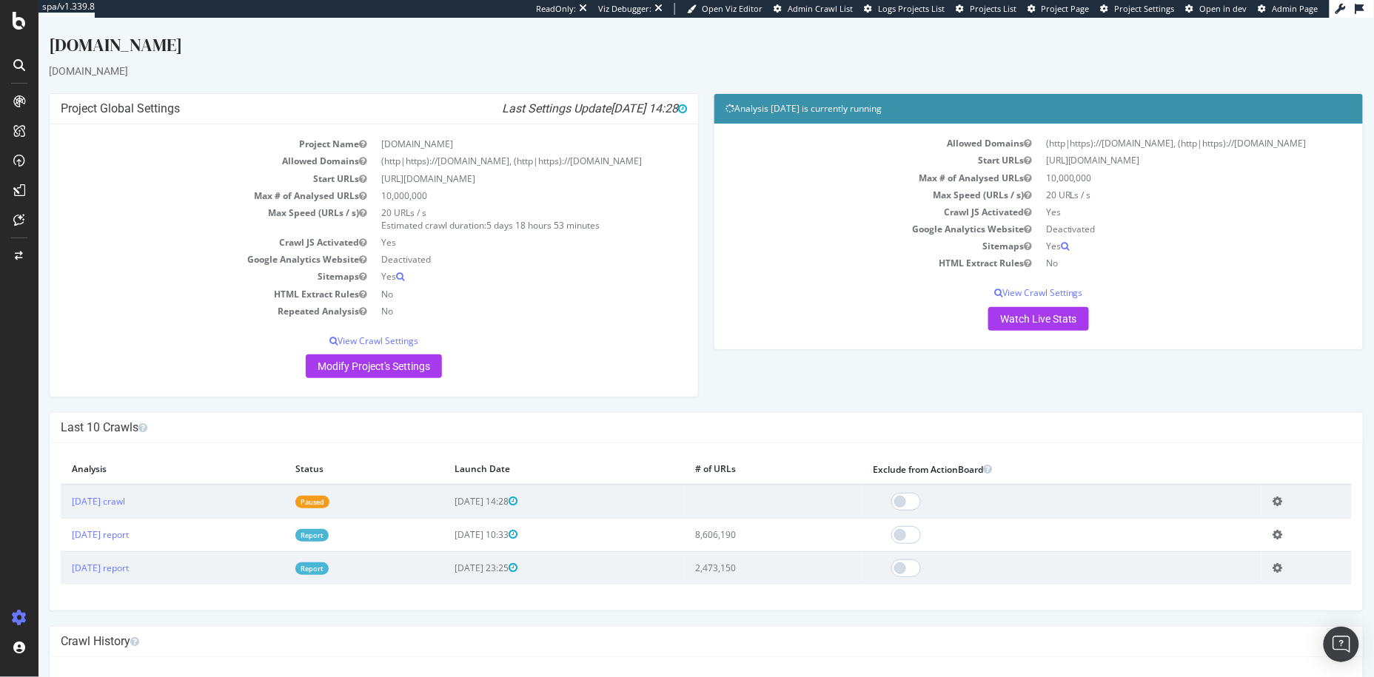
click at [501, 110] on icon "Last Settings Update 2025-10-13 14:28" at bounding box center [593, 108] width 185 height 15
click at [501, 109] on icon "Last Settings Update 2025-10-13 14:28" at bounding box center [593, 108] width 185 height 15
click at [74, 162] on div "SiteCrawler" at bounding box center [81, 163] width 53 height 15
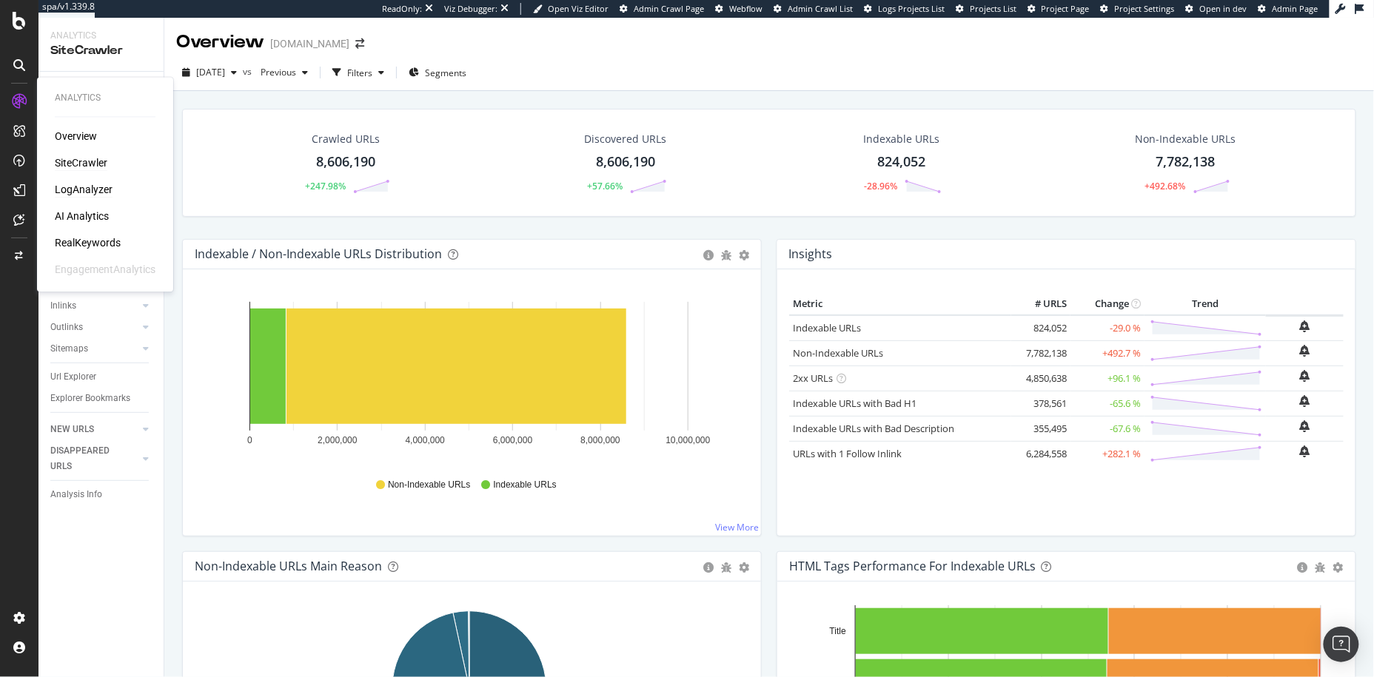
click at [92, 188] on div "LogAnalyzer" at bounding box center [84, 190] width 58 height 15
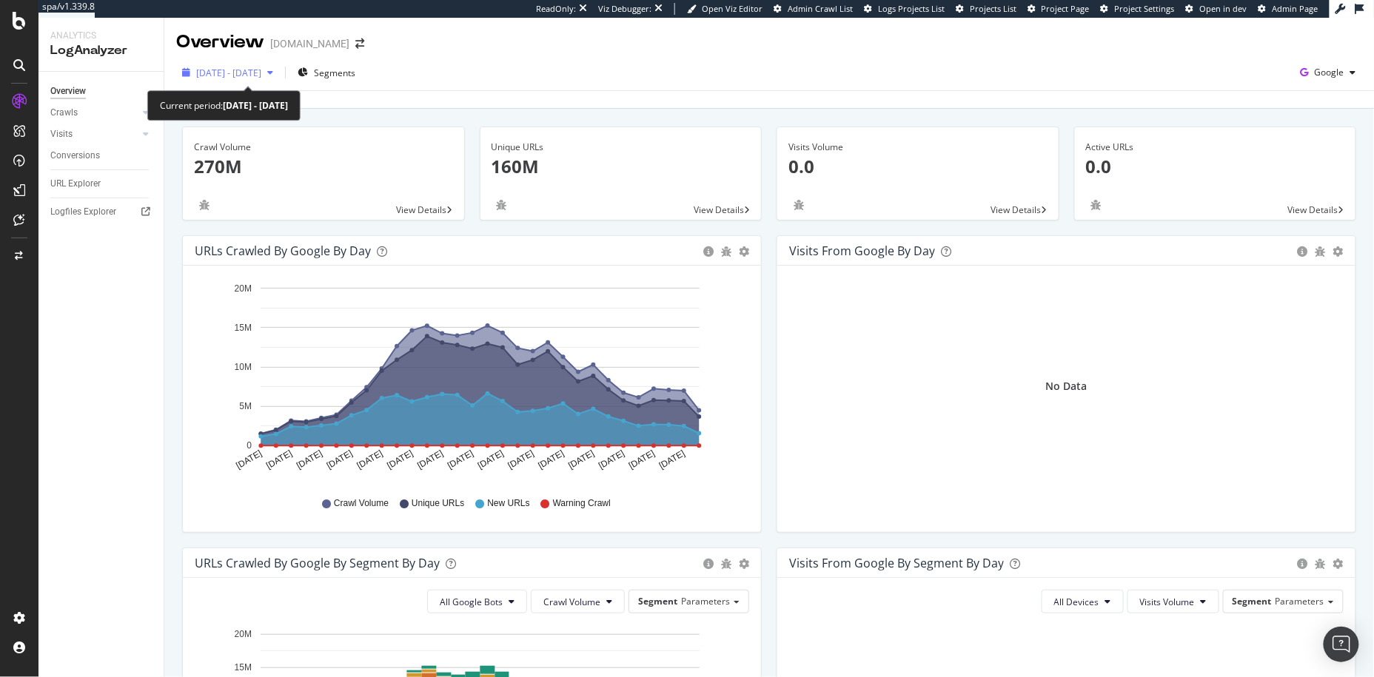
click at [261, 70] on span "2025 Sep. 14th - Oct. 13th" at bounding box center [228, 73] width 65 height 13
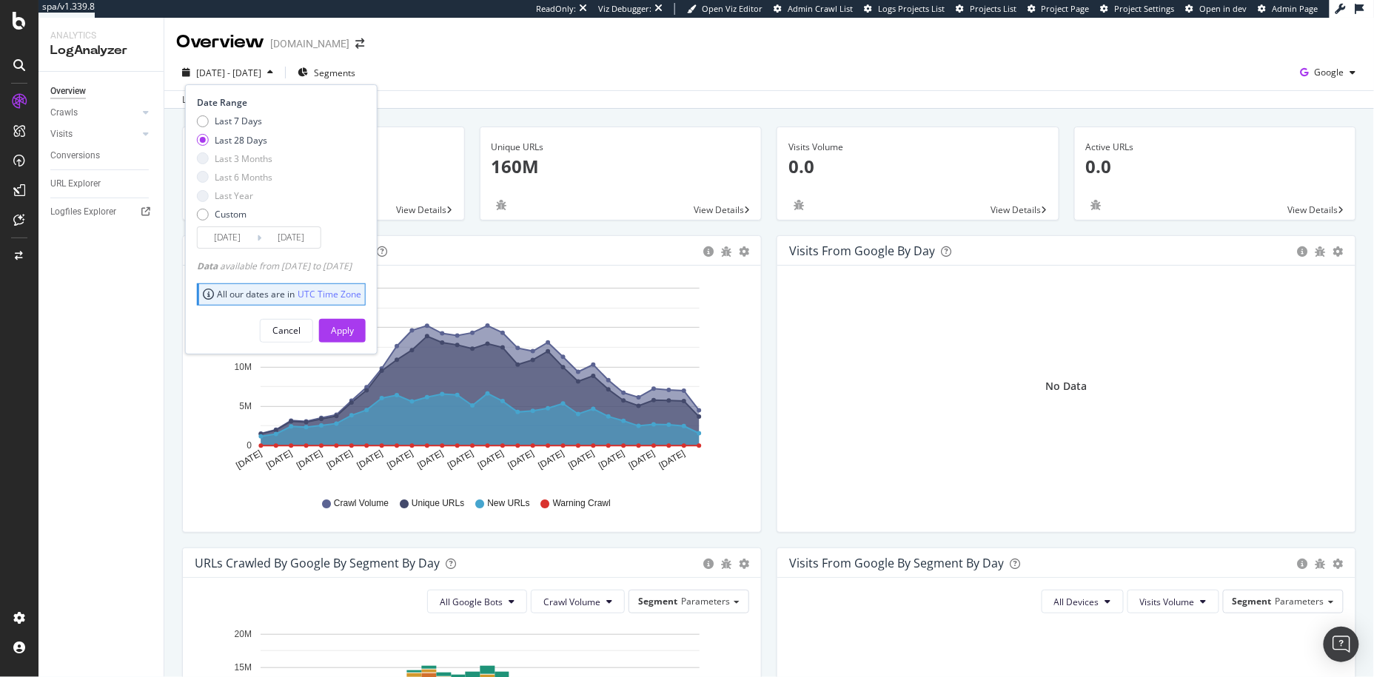
click at [544, 43] on div "Overview TW.Coupang.com" at bounding box center [768, 36] width 1209 height 37
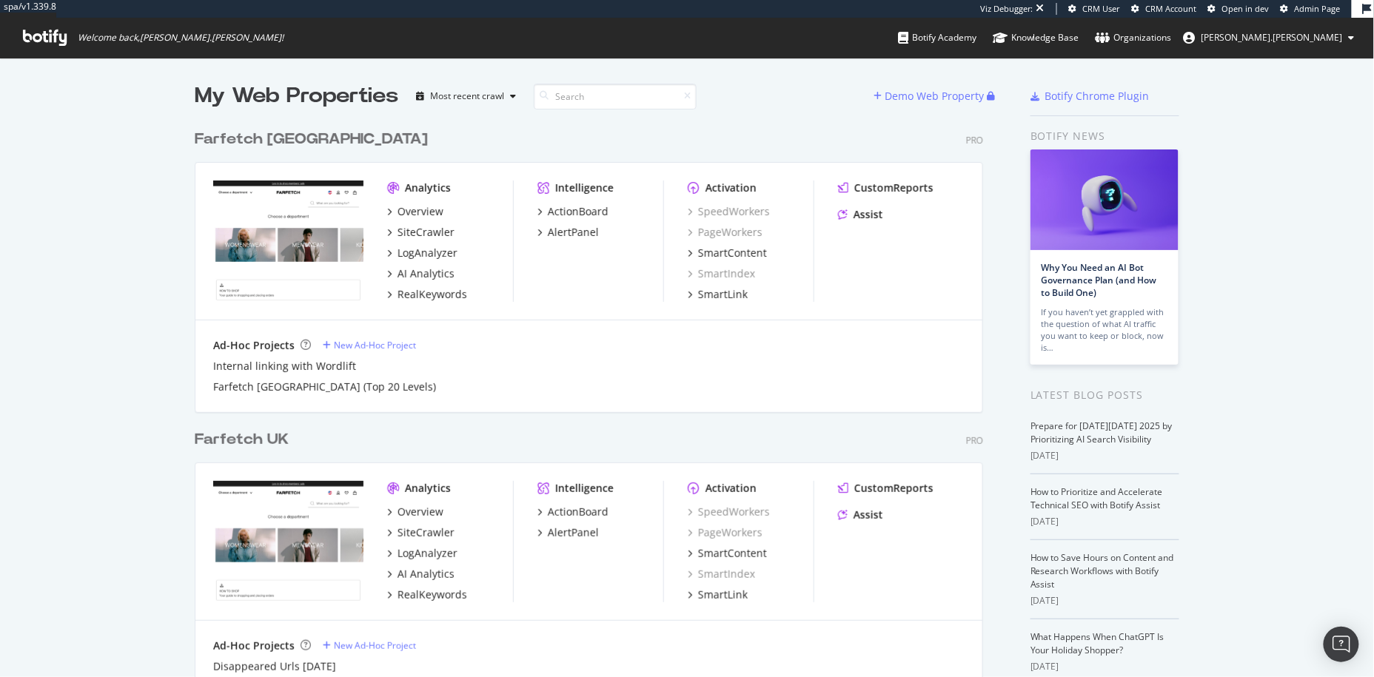
scroll to position [665, 1349]
